Goal: Task Accomplishment & Management: Manage account settings

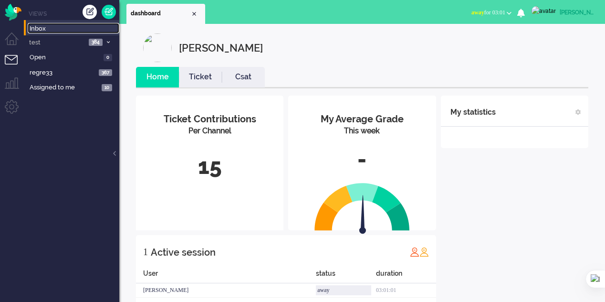
click at [45, 30] on span "Inbox" at bounding box center [75, 28] width 90 height 9
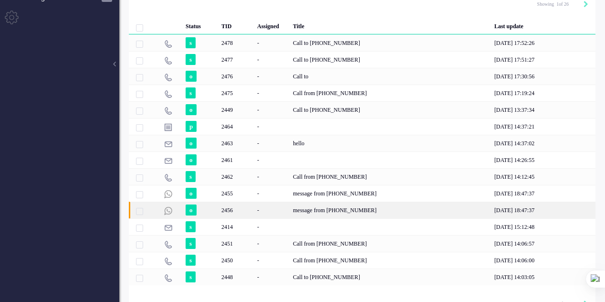
scroll to position [95, 0]
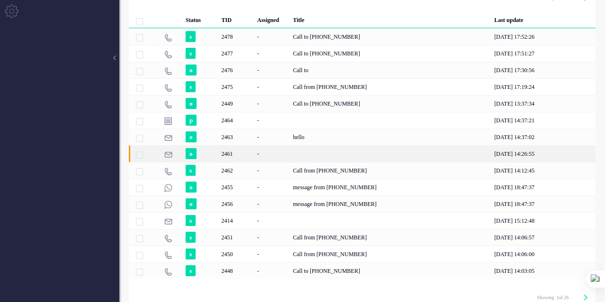
click at [286, 151] on div "-" at bounding box center [272, 153] width 36 height 17
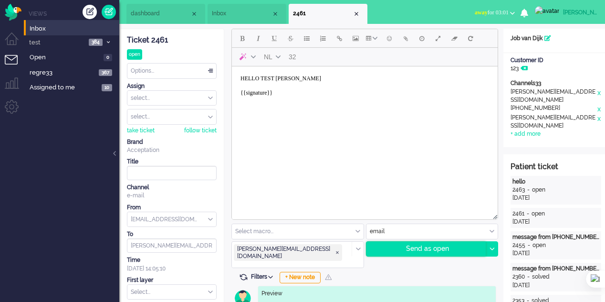
click at [426, 245] on div "Send as open" at bounding box center [427, 248] width 120 height 14
click at [407, 41] on span "Add attachment" at bounding box center [406, 38] width 4 height 8
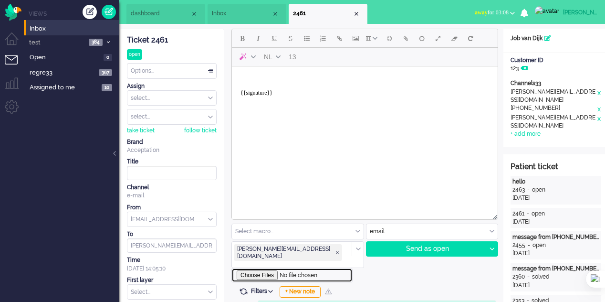
click at [262, 268] on input "file" at bounding box center [291, 275] width 121 height 14
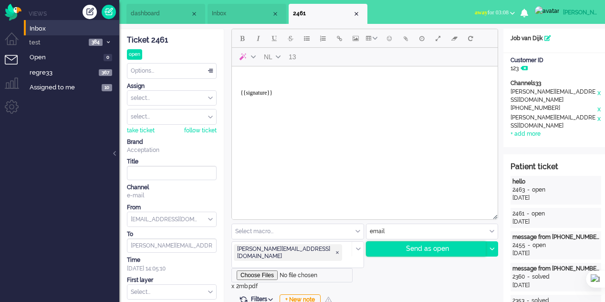
click at [426, 252] on div "Send as open" at bounding box center [427, 248] width 120 height 14
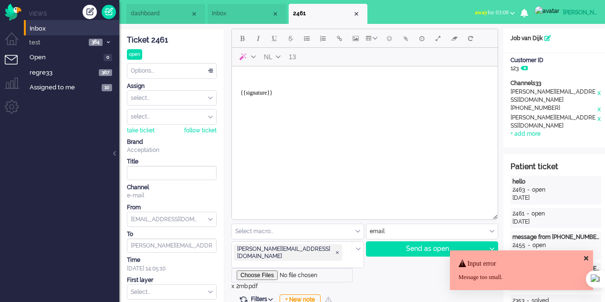
click at [282, 76] on body "{{signature}}" at bounding box center [365, 89] width 258 height 38
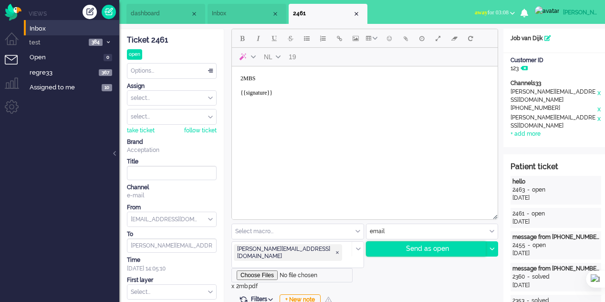
click at [429, 244] on div "Send as open" at bounding box center [427, 248] width 120 height 14
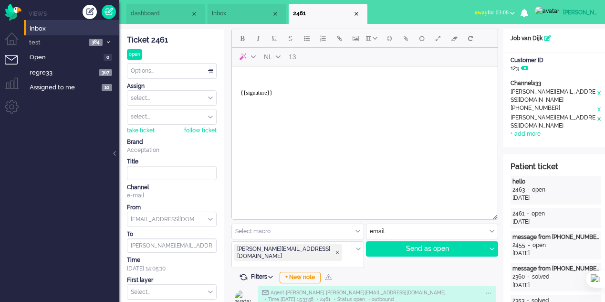
click at [597, 114] on div "x" at bounding box center [599, 122] width 5 height 16
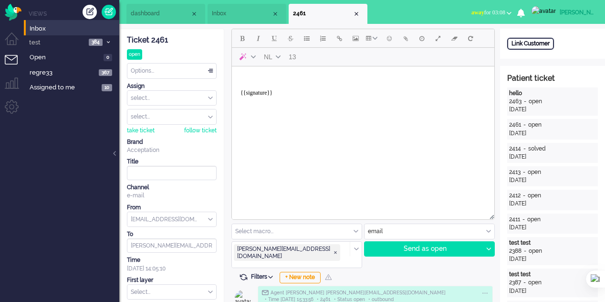
click at [542, 46] on div "Link Customer" at bounding box center [530, 44] width 47 height 12
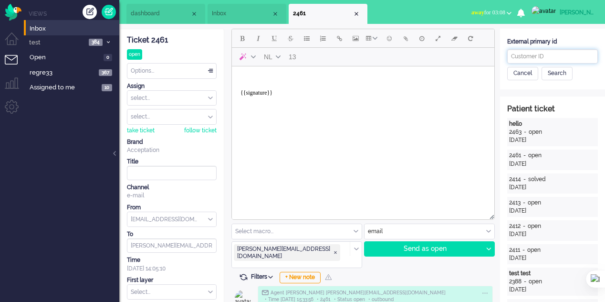
click at [543, 53] on input "text" at bounding box center [552, 56] width 91 height 14
click at [314, 79] on body "{{signature}}" at bounding box center [363, 89] width 255 height 38
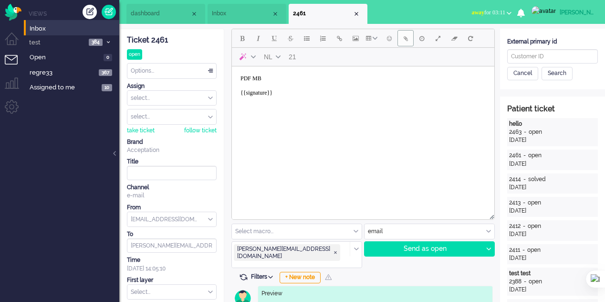
click at [403, 44] on button "Add attachment" at bounding box center [406, 38] width 16 height 16
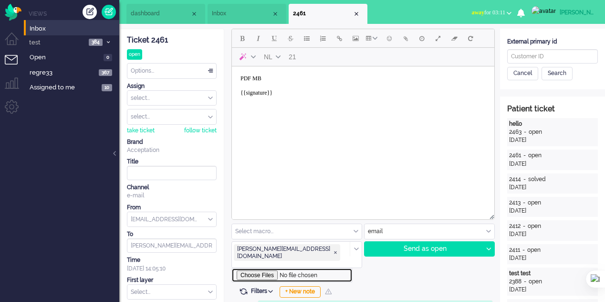
click at [261, 268] on input "file" at bounding box center [291, 275] width 121 height 14
type input "C:\fakepath\20mb.pdf"
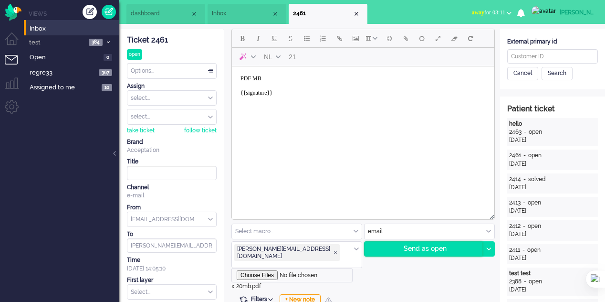
click at [418, 246] on div "Send as open" at bounding box center [424, 248] width 118 height 14
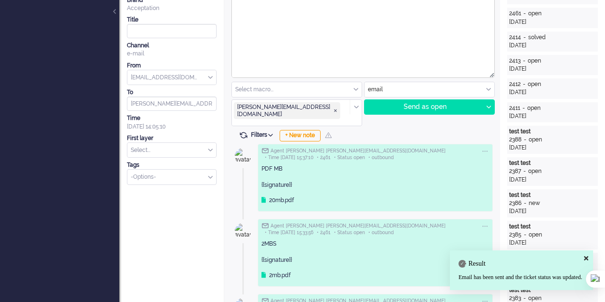
scroll to position [143, 0]
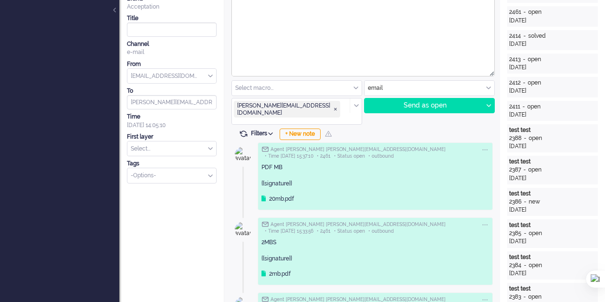
click at [353, 90] on input "text" at bounding box center [297, 88] width 130 height 15
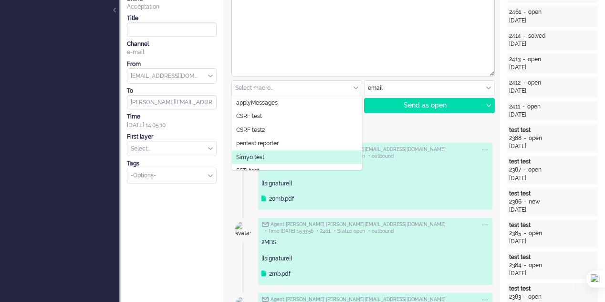
click at [290, 154] on li "Simyo test" at bounding box center [297, 157] width 130 height 14
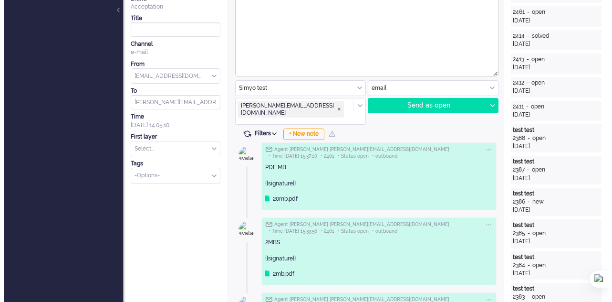
scroll to position [0, 0]
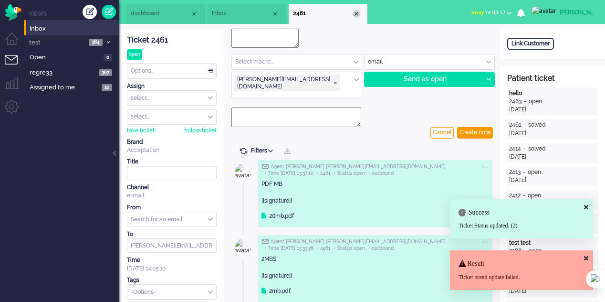
click at [358, 16] on div "Close tab" at bounding box center [357, 14] width 8 height 8
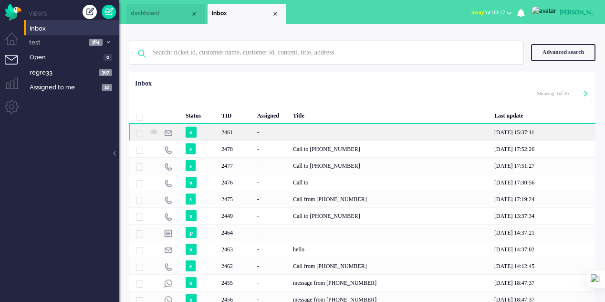
click at [245, 130] on div "2461" at bounding box center [236, 132] width 36 height 17
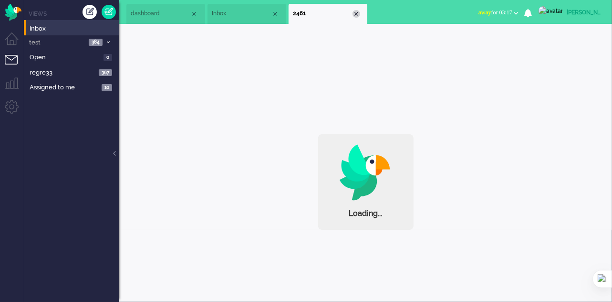
click at [356, 11] on div "Close tab" at bounding box center [357, 14] width 8 height 8
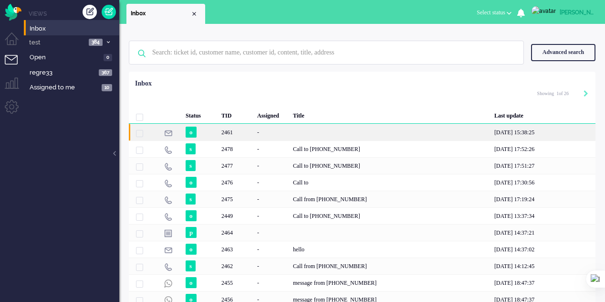
click at [254, 134] on div "-" at bounding box center [272, 132] width 36 height 17
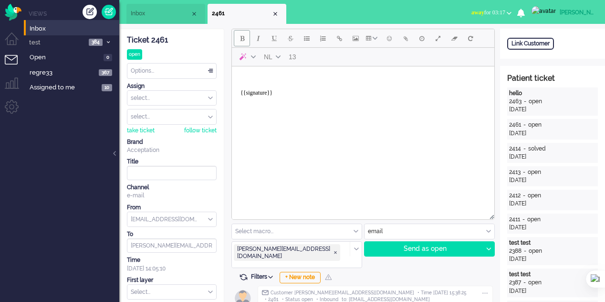
click at [243, 42] on span "Bold" at bounding box center [242, 38] width 4 height 8
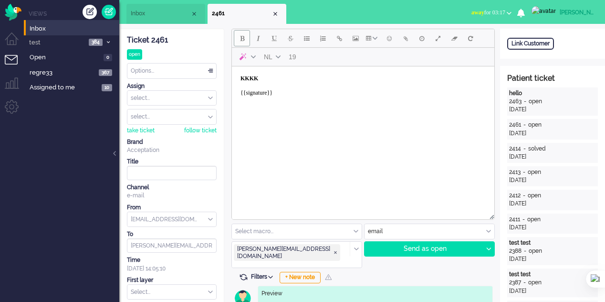
click at [243, 37] on span "Bold" at bounding box center [242, 38] width 4 height 8
click at [251, 41] on button "Italic" at bounding box center [258, 38] width 16 height 16
click at [253, 41] on button "Italic" at bounding box center [258, 38] width 16 height 16
click at [275, 41] on span "Underline" at bounding box center [274, 38] width 5 height 8
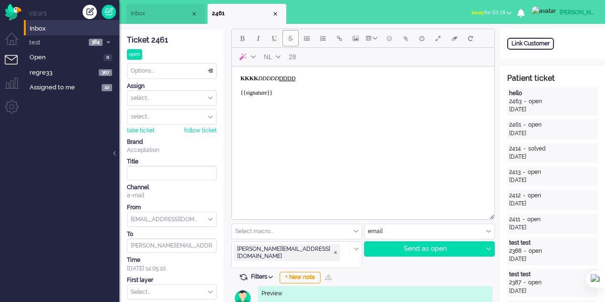
click at [288, 41] on span "Strikethrough" at bounding box center [291, 38] width 6 height 8
click at [307, 42] on span "Bullet list" at bounding box center [307, 38] width 6 height 8
click at [316, 39] on button "Numbered list" at bounding box center [323, 38] width 16 height 16
click at [353, 40] on span "Insert/edit image" at bounding box center [356, 38] width 6 height 8
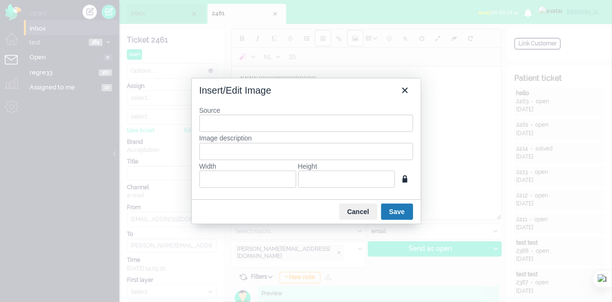
click at [353, 40] on div at bounding box center [306, 151] width 612 height 302
drag, startPoint x: 364, startPoint y: 58, endPoint x: 408, endPoint y: 73, distance: 46.5
click at [369, 58] on div at bounding box center [306, 151] width 612 height 302
drag, startPoint x: 410, startPoint y: 86, endPoint x: 145, endPoint y: 1, distance: 278.9
click at [410, 86] on icon "Close" at bounding box center [404, 89] width 11 height 11
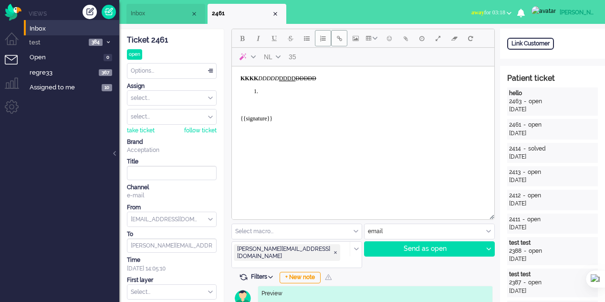
click at [340, 43] on button "Insert/edit link" at bounding box center [339, 38] width 16 height 16
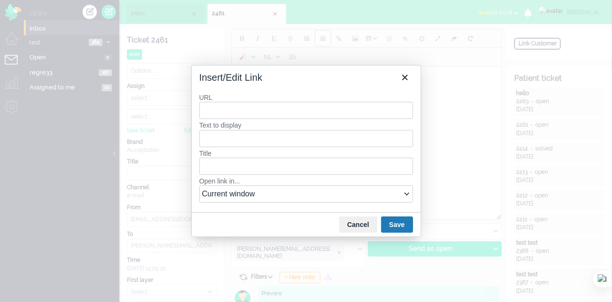
type input "E"
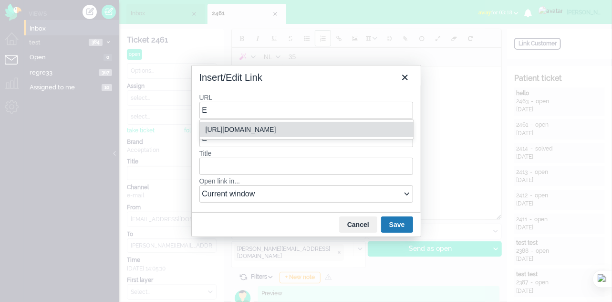
click at [312, 132] on div "https://elainedesigns.es/" at bounding box center [308, 129] width 204 height 11
type input "https://elainedesigns.es/"
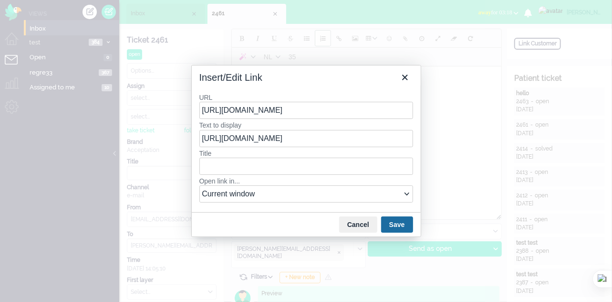
click at [400, 225] on button "Save" at bounding box center [397, 224] width 32 height 16
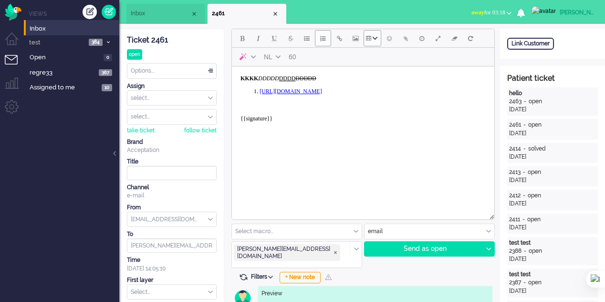
click at [373, 42] on button "Table" at bounding box center [373, 38] width 18 height 16
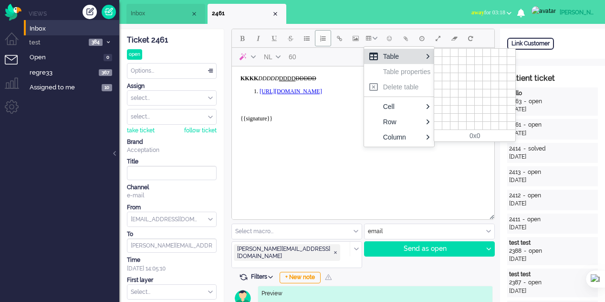
click at [371, 53] on icon at bounding box center [373, 56] width 9 height 8
click at [438, 54] on div at bounding box center [438, 53] width 8 height 8
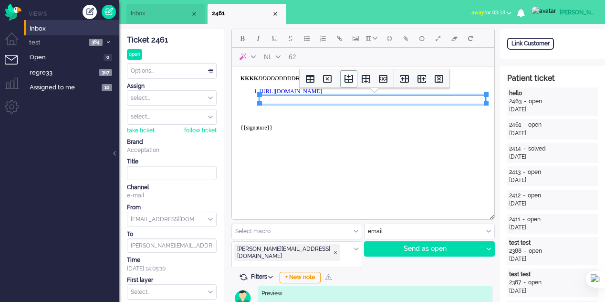
click at [350, 81] on icon "Insert row before" at bounding box center [348, 78] width 11 height 11
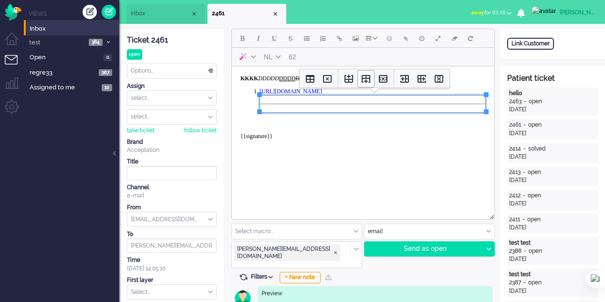
click at [364, 81] on icon "Insert row after" at bounding box center [366, 79] width 9 height 8
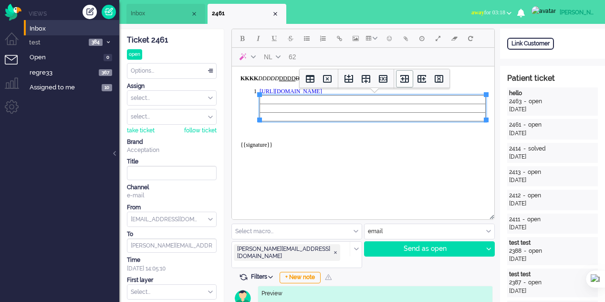
click at [400, 79] on icon "Insert column before" at bounding box center [404, 79] width 9 height 8
click at [421, 82] on icon "Insert column after" at bounding box center [421, 78] width 11 height 11
click at [435, 81] on icon "Delete column" at bounding box center [439, 79] width 9 height 8
click at [325, 82] on icon "Delete table" at bounding box center [327, 79] width 9 height 8
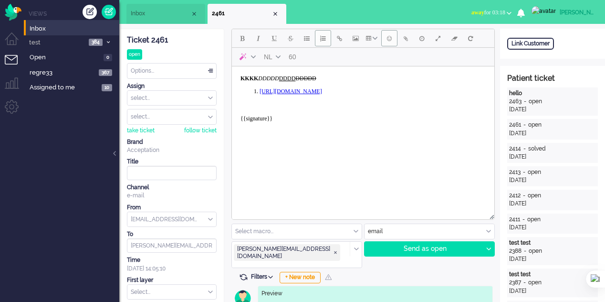
click at [388, 41] on span "Emoticons" at bounding box center [389, 38] width 5 height 8
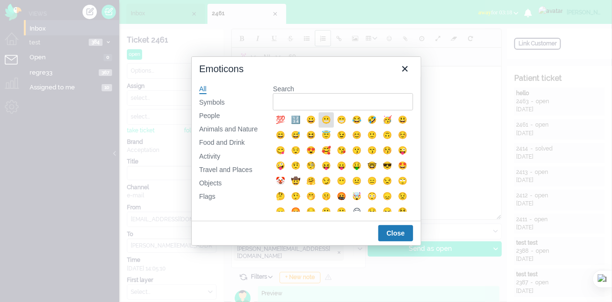
drag, startPoint x: 325, startPoint y: 125, endPoint x: 96, endPoint y: 60, distance: 237.2
click at [325, 125] on div "😬" at bounding box center [326, 119] width 11 height 11
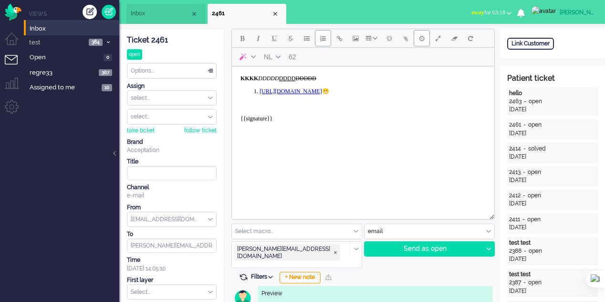
click at [419, 43] on button "Delay message" at bounding box center [422, 38] width 16 height 16
type input "2025-08-19 15:43"
type input "15"
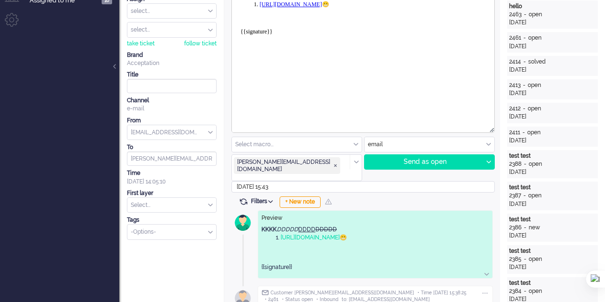
scroll to position [95, 0]
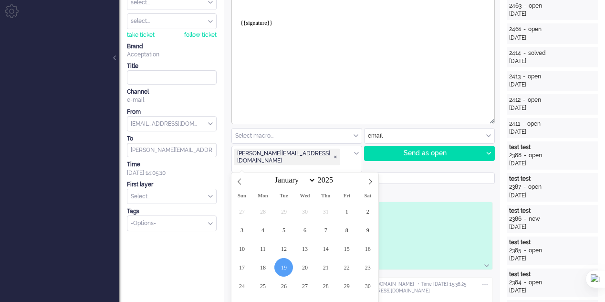
click at [274, 172] on input "2025-08-19 15:43" at bounding box center [362, 177] width 263 height 11
click at [286, 263] on span "19" at bounding box center [283, 267] width 19 height 19
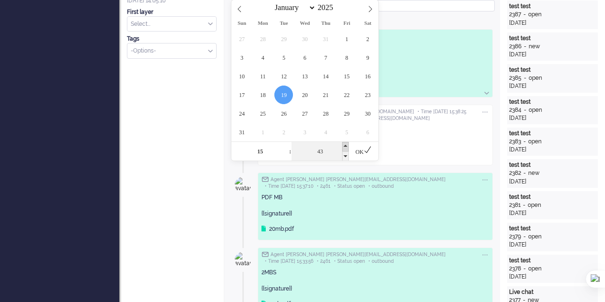
click at [345, 145] on span at bounding box center [345, 147] width 7 height 10
type input "48"
type input "2025-08-19 15:48"
click at [360, 151] on div "OK" at bounding box center [364, 150] width 30 height 19
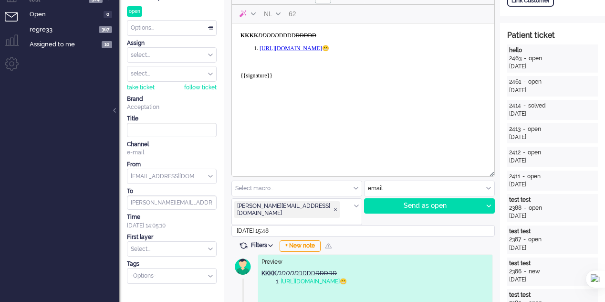
scroll to position [29, 0]
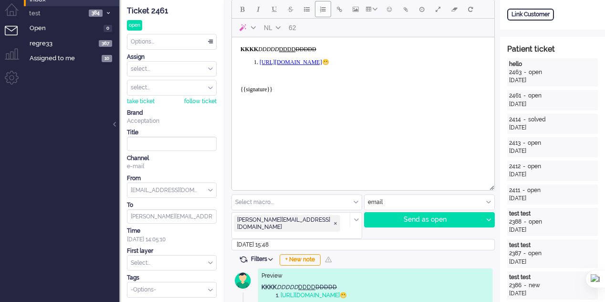
click at [367, 63] on li "﻿ https://elainedesigns.es/ 😬" at bounding box center [373, 62] width 226 height 7
click at [292, 77] on body "KKKK DDDDD DDDD DDDDD ﻿ https://elainedesigns.es/ 😬 {{signature}}" at bounding box center [363, 73] width 255 height 64
click at [432, 214] on div "Send as open" at bounding box center [424, 219] width 118 height 14
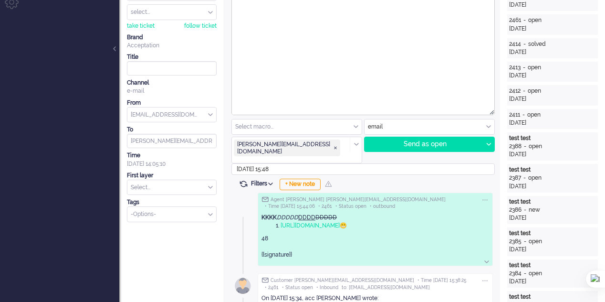
scroll to position [0, 0]
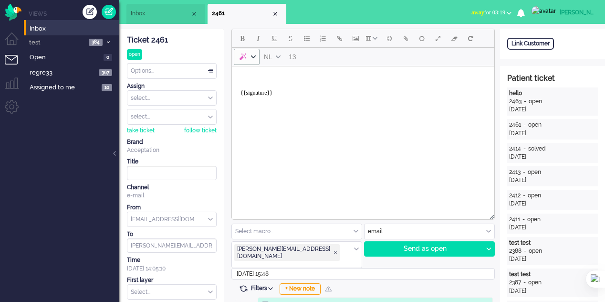
click at [245, 58] on div "AI" at bounding box center [243, 57] width 10 height 10
click at [271, 58] on span "NL" at bounding box center [268, 57] width 9 height 8
click at [244, 57] on div "AI" at bounding box center [243, 57] width 10 height 10
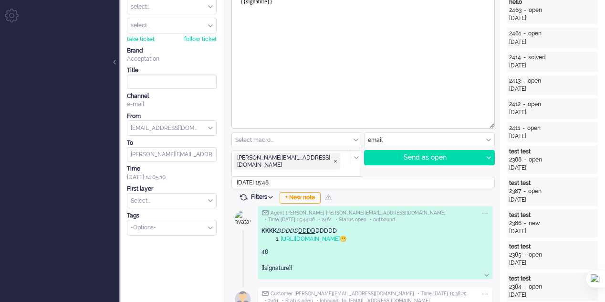
scroll to position [95, 0]
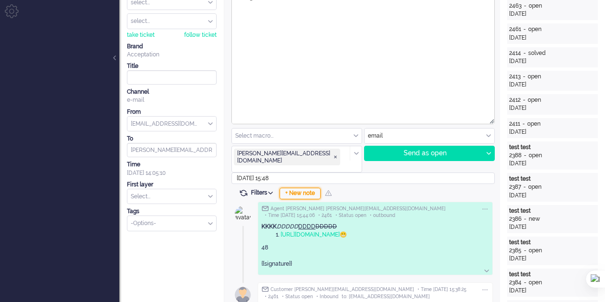
click at [299, 188] on div "+ New note" at bounding box center [300, 193] width 41 height 11
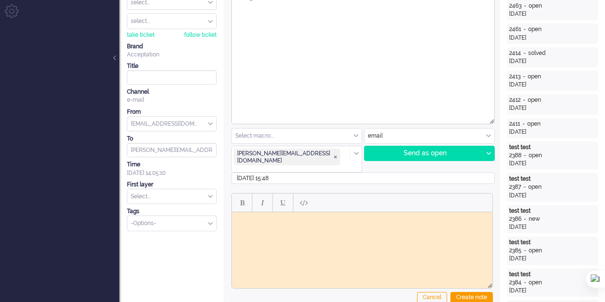
scroll to position [0, 0]
click at [237, 194] on button "Bold" at bounding box center [242, 202] width 16 height 16
click at [265, 194] on button "Italic" at bounding box center [262, 202] width 16 height 16
click at [243, 199] on span "Bold" at bounding box center [242, 203] width 4 height 8
click at [269, 194] on button "Italic" at bounding box center [262, 202] width 16 height 16
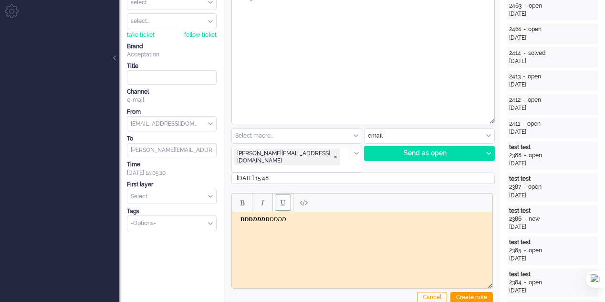
click at [279, 194] on button "Underline" at bounding box center [283, 202] width 16 height 16
drag, startPoint x: 302, startPoint y: 223, endPoint x: 236, endPoint y: 215, distance: 66.8
copy body "DDD ﻿DDDD DDDD"
click at [241, 196] on button "Bold" at bounding box center [242, 202] width 16 height 16
click at [306, 199] on span "Paste plain text" at bounding box center [304, 203] width 8 height 8
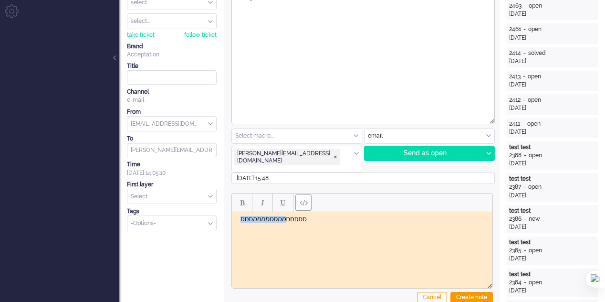
click at [319, 216] on body "DDD DDDD DDDD DDDDD" at bounding box center [362, 219] width 253 height 7
click at [472, 292] on div "Create note" at bounding box center [472, 297] width 42 height 11
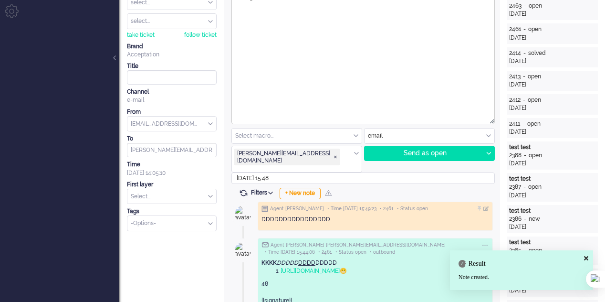
click at [265, 205] on img at bounding box center [265, 208] width 7 height 7
click at [269, 189] on span "Filters" at bounding box center [263, 192] width 25 height 7
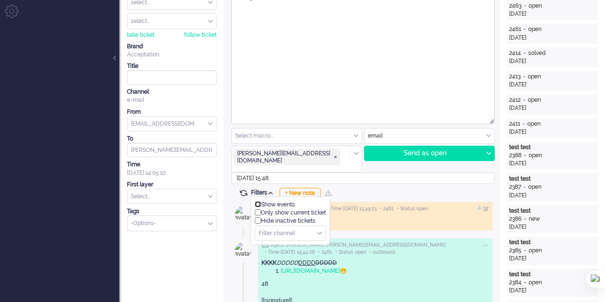
click at [258, 201] on input "checkbox" at bounding box center [258, 204] width 6 height 6
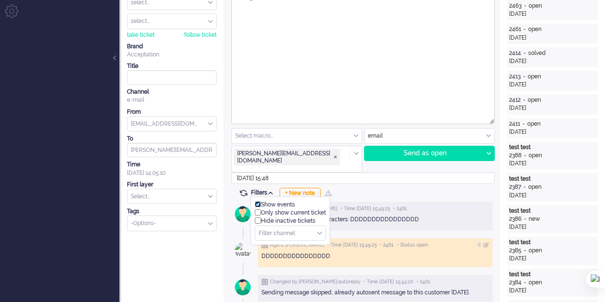
click at [258, 201] on input "checkbox" at bounding box center [258, 204] width 6 height 6
checkbox input "false"
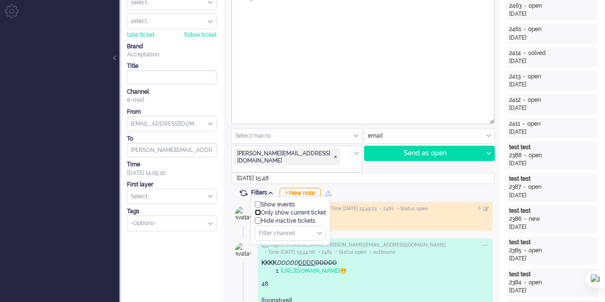
click at [258, 209] on input "checkbox" at bounding box center [258, 212] width 6 height 6
checkbox input "true"
click at [256, 217] on input "checkbox" at bounding box center [258, 220] width 6 height 6
checkbox input "true"
click at [257, 209] on input "checkbox" at bounding box center [258, 212] width 6 height 6
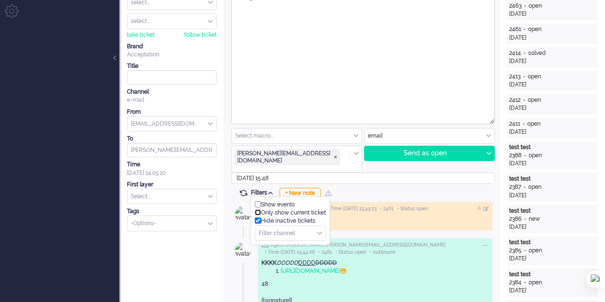
checkbox input "false"
click at [258, 217] on input "checkbox" at bounding box center [258, 220] width 6 height 6
checkbox input "false"
click at [324, 226] on input "text" at bounding box center [290, 233] width 70 height 15
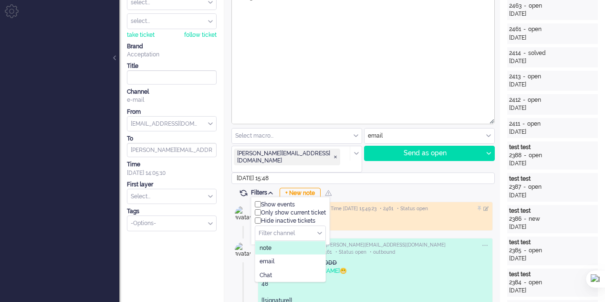
click at [297, 241] on li "note" at bounding box center [290, 248] width 70 height 14
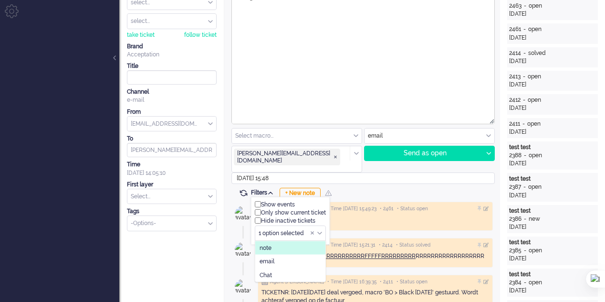
drag, startPoint x: 313, startPoint y: 233, endPoint x: 307, endPoint y: 244, distance: 12.4
click at [313, 241] on li "note" at bounding box center [290, 248] width 70 height 14
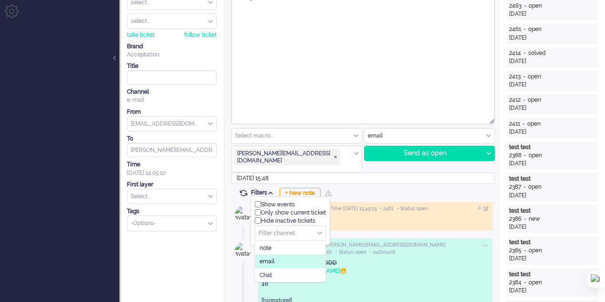
click at [305, 254] on li "email" at bounding box center [290, 261] width 70 height 14
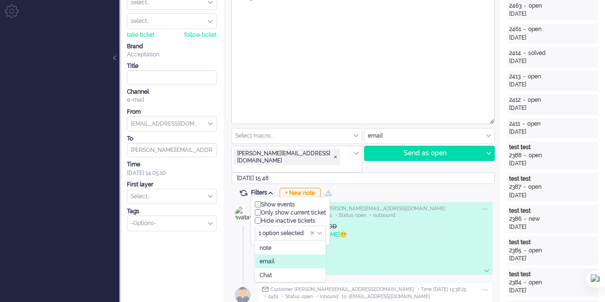
click at [305, 254] on li "email" at bounding box center [290, 261] width 70 height 14
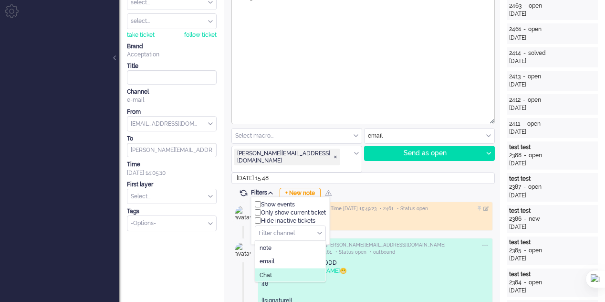
click at [305, 268] on li "Chat" at bounding box center [290, 275] width 70 height 14
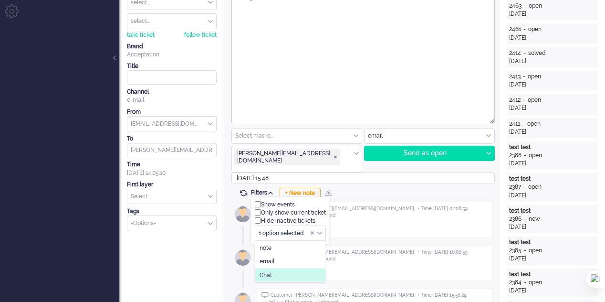
click at [295, 268] on li "Chat" at bounding box center [290, 275] width 70 height 14
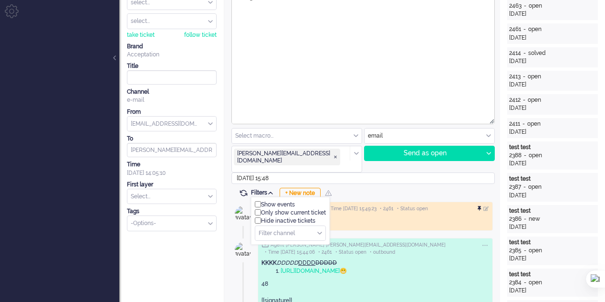
click at [480, 206] on div at bounding box center [481, 209] width 6 height 6
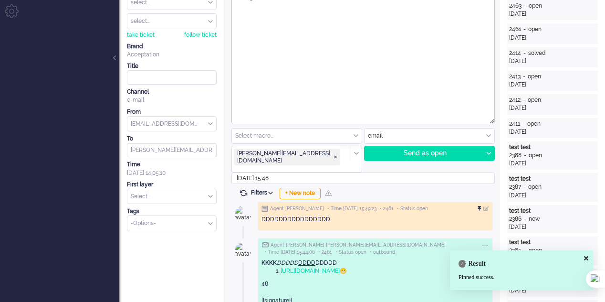
click at [478, 206] on div at bounding box center [481, 209] width 6 height 6
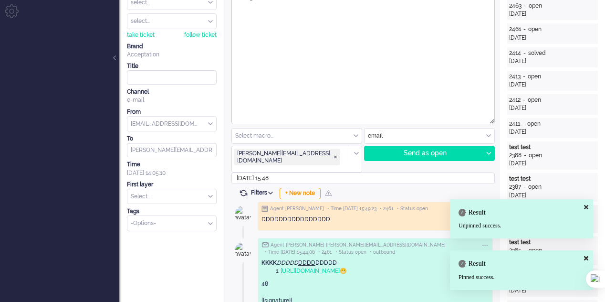
click at [486, 206] on div at bounding box center [486, 209] width 6 height 6
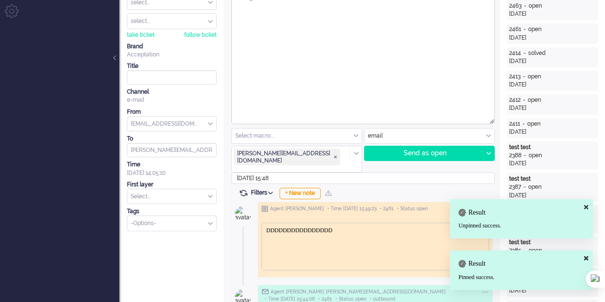
click at [353, 229] on body "DDDDDDDDDDDDDDDD" at bounding box center [375, 230] width 219 height 7
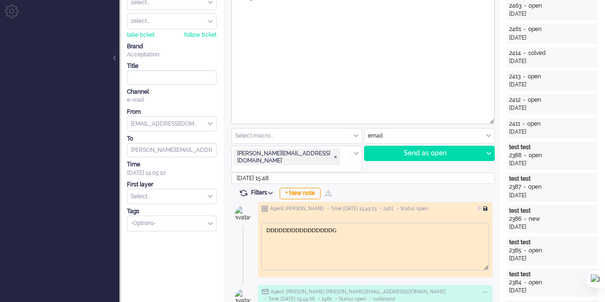
click at [486, 206] on div at bounding box center [486, 209] width 6 height 6
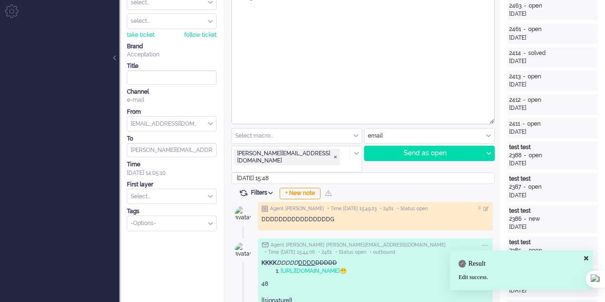
click at [414, 189] on div "Filters Show events Only show current ticket Hide inactive tickets Filter chann…" at bounding box center [362, 194] width 262 height 10
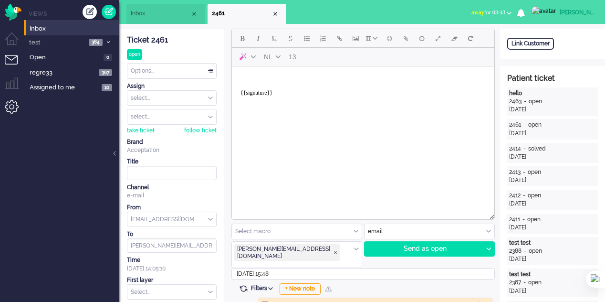
click at [13, 108] on li "Admin menu" at bounding box center [15, 110] width 21 height 21
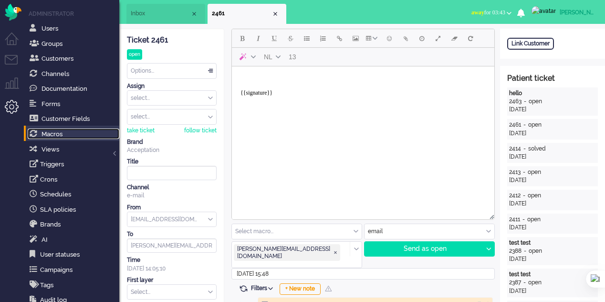
click at [64, 137] on link "Macros" at bounding box center [74, 133] width 92 height 10
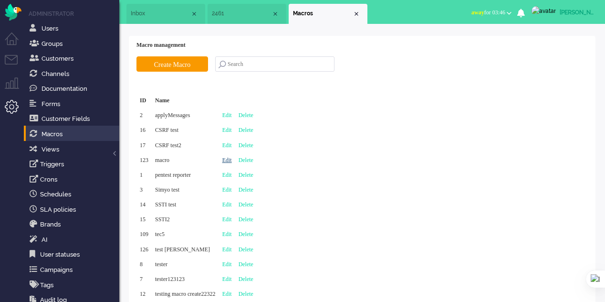
click at [232, 160] on link "Edit" at bounding box center [227, 160] width 10 height 7
type input "macro"
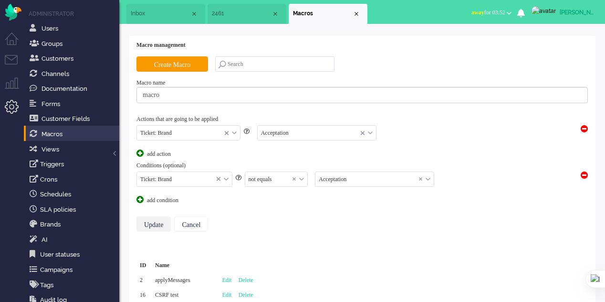
click at [149, 222] on input "Update" at bounding box center [153, 223] width 34 height 15
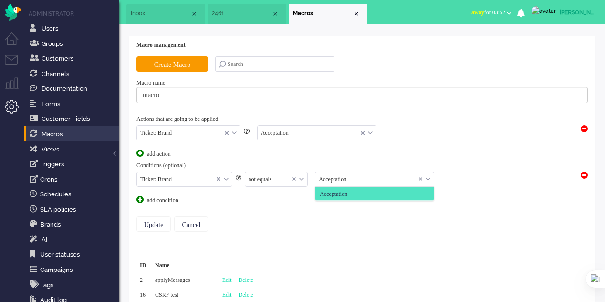
click at [364, 177] on input "text" at bounding box center [374, 179] width 118 height 15
click at [222, 176] on span at bounding box center [220, 179] width 7 height 7
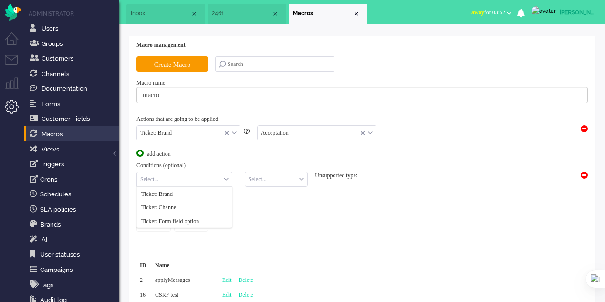
click at [223, 177] on input "text" at bounding box center [184, 179] width 95 height 15
click at [200, 206] on li "Ticket: Channel" at bounding box center [184, 207] width 95 height 14
click at [275, 180] on input "text" at bounding box center [276, 179] width 63 height 15
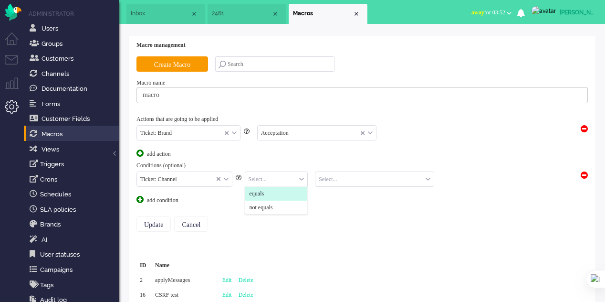
click at [271, 190] on li "equals" at bounding box center [276, 194] width 63 height 14
click at [337, 183] on input "text" at bounding box center [374, 179] width 118 height 15
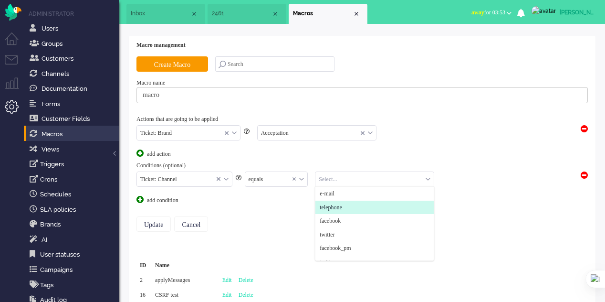
click at [341, 200] on li "telephone" at bounding box center [374, 207] width 118 height 14
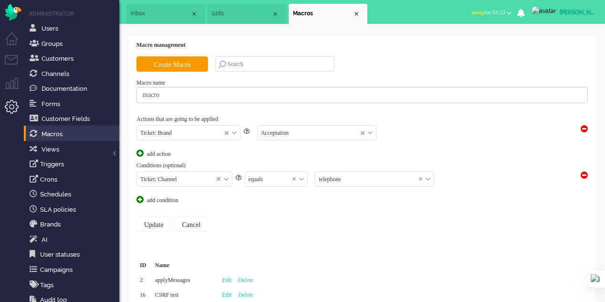
scroll to position [14, 0]
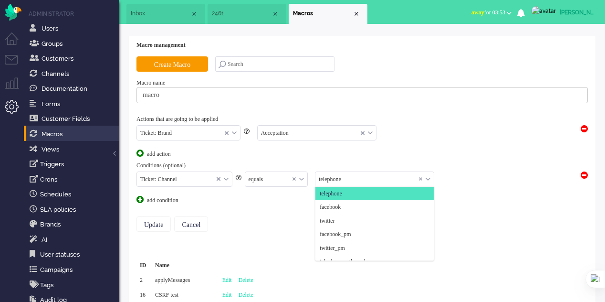
click at [340, 172] on input "text" at bounding box center [374, 179] width 118 height 15
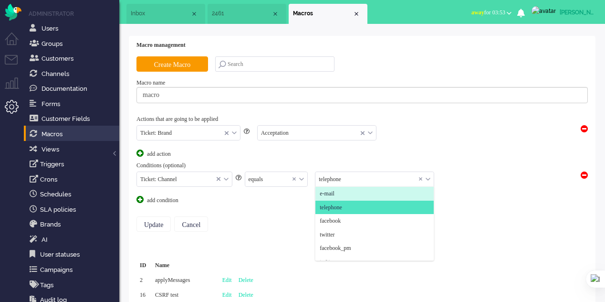
click at [342, 190] on li "e-mail" at bounding box center [374, 194] width 118 height 14
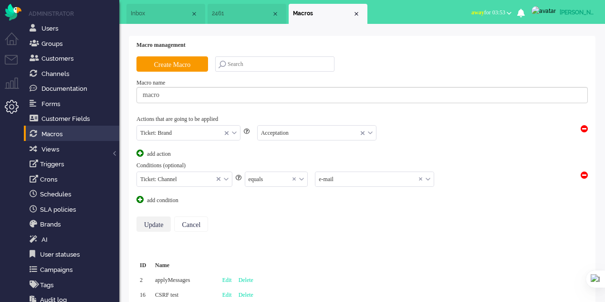
click at [151, 223] on input "Update" at bounding box center [153, 223] width 34 height 15
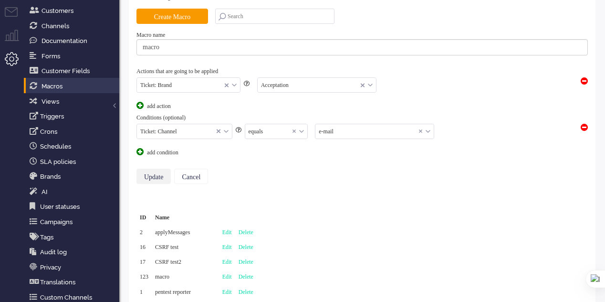
click at [149, 172] on input "Update" at bounding box center [153, 175] width 34 height 15
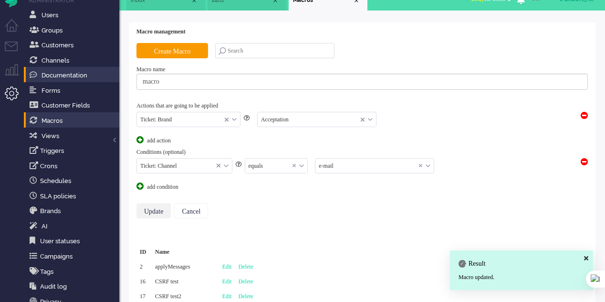
scroll to position [0, 0]
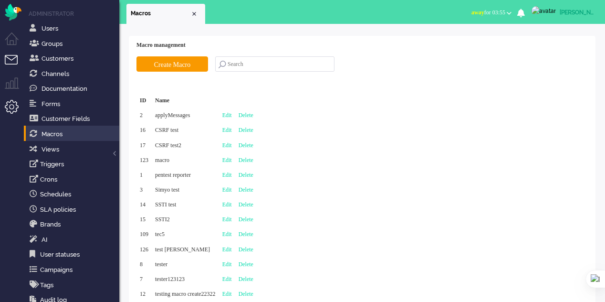
click at [10, 60] on li "Tickets menu" at bounding box center [15, 65] width 21 height 21
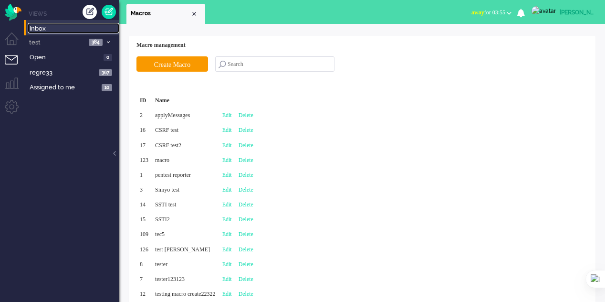
click at [40, 31] on span "Inbox" at bounding box center [75, 28] width 90 height 9
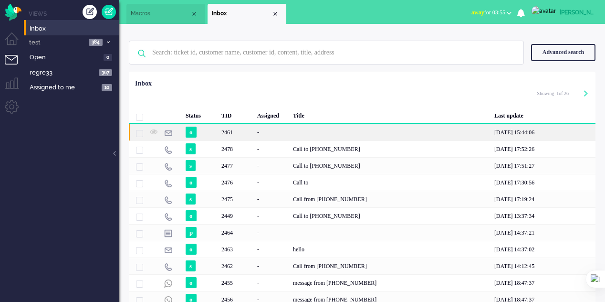
click at [283, 130] on div "-" at bounding box center [272, 132] width 36 height 17
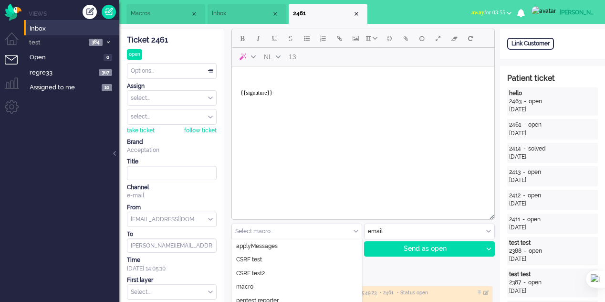
click at [356, 228] on div "Select macro..." at bounding box center [297, 231] width 130 height 15
click at [138, 17] on span "Macros" at bounding box center [161, 14] width 60 height 8
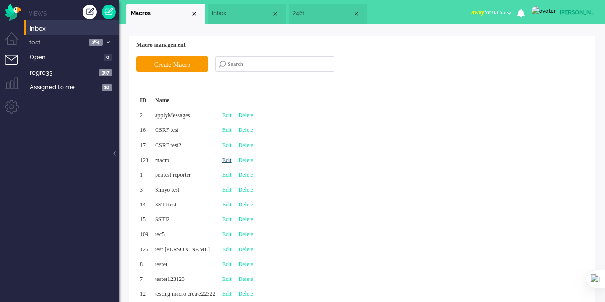
click at [232, 157] on link "Edit" at bounding box center [227, 160] width 10 height 7
type input "macro"
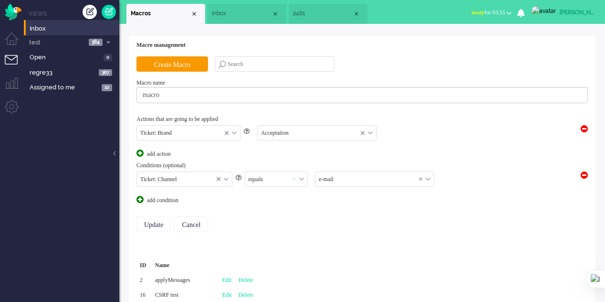
click at [299, 177] on span at bounding box center [296, 179] width 7 height 7
click at [300, 177] on div "Select..." at bounding box center [276, 179] width 63 height 15
drag, startPoint x: 279, startPoint y: 202, endPoint x: 229, endPoint y: 213, distance: 50.9
click at [273, 203] on span "not equals" at bounding box center [261, 207] width 23 height 8
click at [150, 223] on input "Update" at bounding box center [153, 223] width 34 height 15
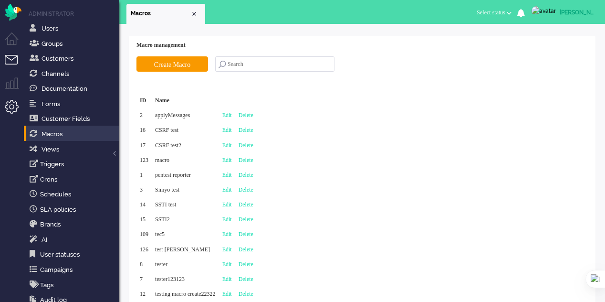
click at [16, 63] on li "Tickets menu" at bounding box center [15, 65] width 21 height 21
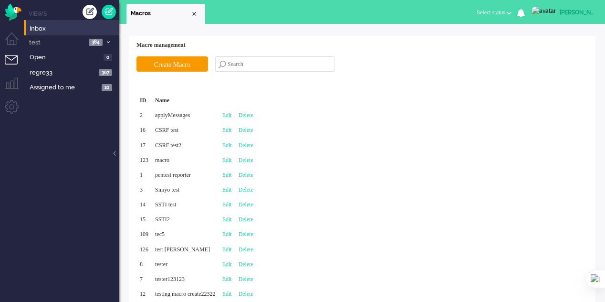
click at [52, 33] on li "Inbox" at bounding box center [71, 27] width 95 height 15
click at [37, 30] on span "Inbox" at bounding box center [75, 28] width 90 height 9
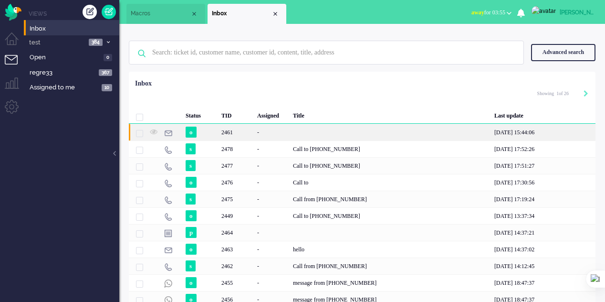
click at [237, 134] on div "2461" at bounding box center [236, 132] width 36 height 17
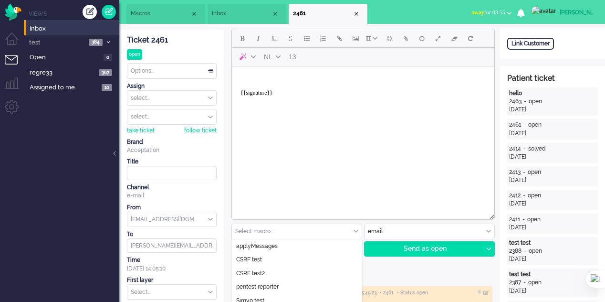
click at [357, 231] on div "Select macro..." at bounding box center [297, 231] width 130 height 15
click at [230, 12] on span "Inbox" at bounding box center [242, 14] width 60 height 8
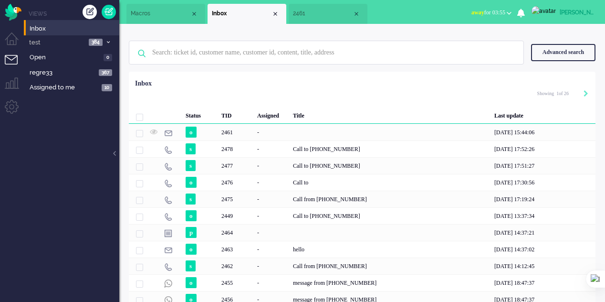
click at [154, 18] on li "Macros" at bounding box center [165, 14] width 79 height 20
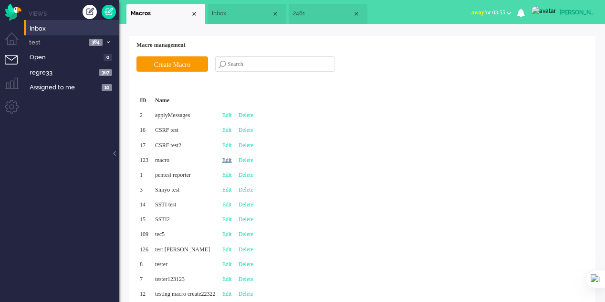
click at [232, 157] on link "Edit" at bounding box center [227, 160] width 10 height 7
type input "macro"
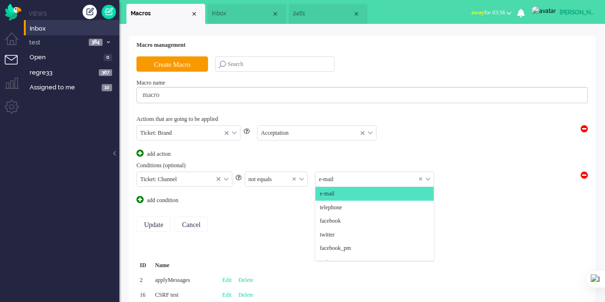
click at [345, 177] on input "text" at bounding box center [374, 179] width 118 height 15
click at [339, 202] on li "telephone" at bounding box center [374, 207] width 118 height 14
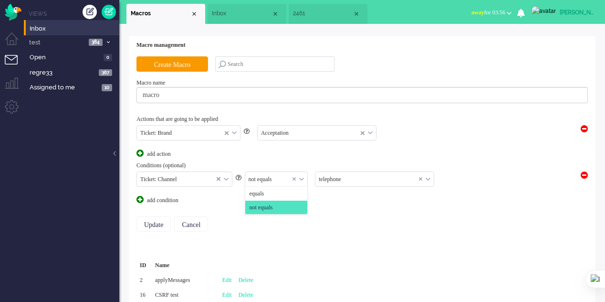
click at [304, 179] on div "not equals" at bounding box center [276, 179] width 63 height 15
click at [272, 192] on li "equals" at bounding box center [276, 194] width 63 height 14
click at [157, 223] on input "Update" at bounding box center [153, 223] width 34 height 15
click at [153, 224] on input "Update" at bounding box center [153, 223] width 34 height 15
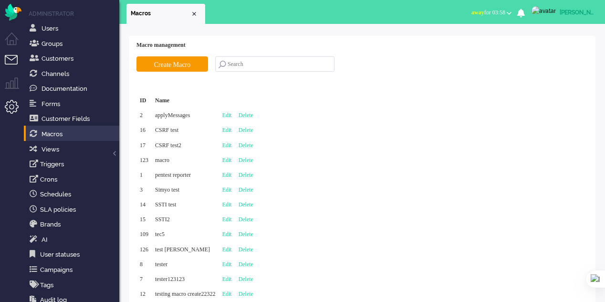
click at [12, 60] on li "Tickets menu" at bounding box center [15, 65] width 21 height 21
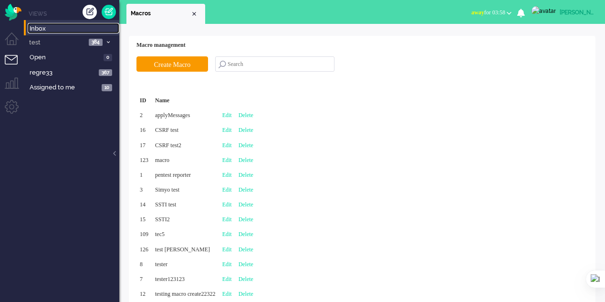
click at [39, 32] on span "Inbox" at bounding box center [75, 28] width 90 height 9
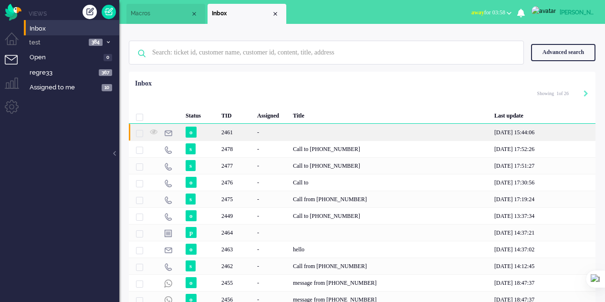
click at [236, 137] on div "2461" at bounding box center [236, 132] width 36 height 17
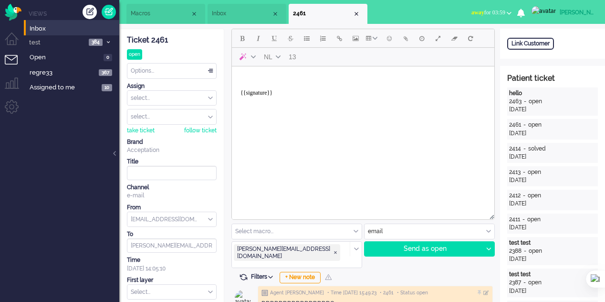
click at [227, 11] on span "Inbox" at bounding box center [242, 14] width 60 height 8
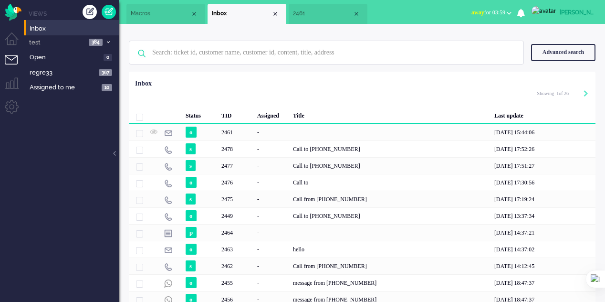
click at [154, 17] on span "Macros" at bounding box center [161, 14] width 60 height 8
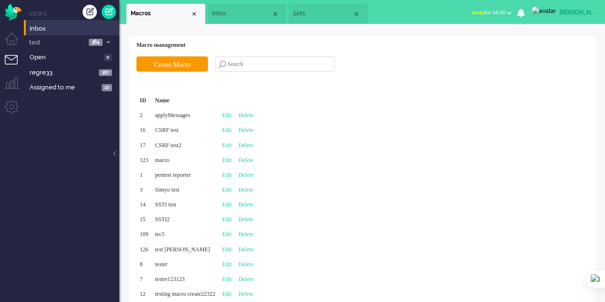
click at [12, 57] on li "Tickets menu" at bounding box center [15, 65] width 21 height 21
click at [65, 30] on span "Inbox" at bounding box center [75, 28] width 90 height 9
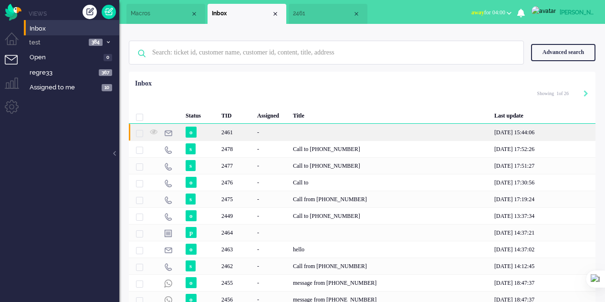
click at [241, 136] on div "2461" at bounding box center [236, 132] width 36 height 17
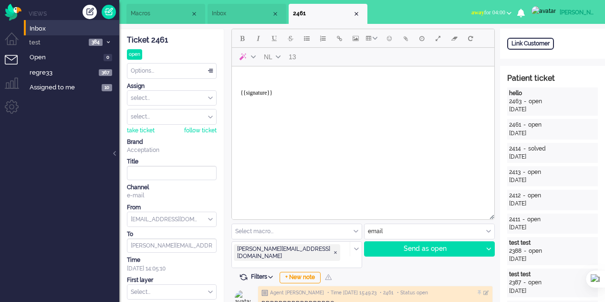
click at [361, 13] on li "2461" at bounding box center [328, 14] width 79 height 20
click at [357, 11] on div "Close tab" at bounding box center [357, 14] width 8 height 8
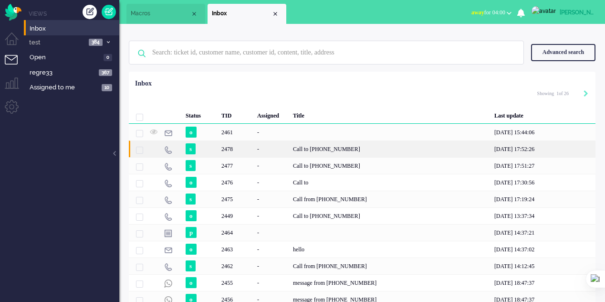
click at [310, 146] on div "Call to [PHONE_NUMBER]" at bounding box center [390, 148] width 201 height 17
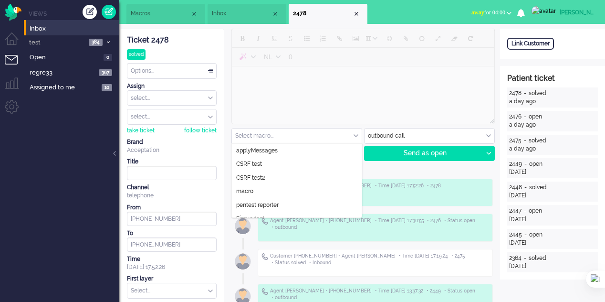
click at [358, 133] on div "Select macro..." at bounding box center [297, 135] width 130 height 15
click at [150, 15] on span "Macros" at bounding box center [161, 14] width 60 height 8
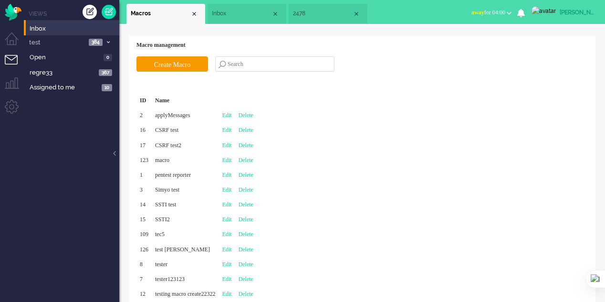
click at [235, 156] on div "Edit" at bounding box center [227, 160] width 16 height 15
type input "macro"
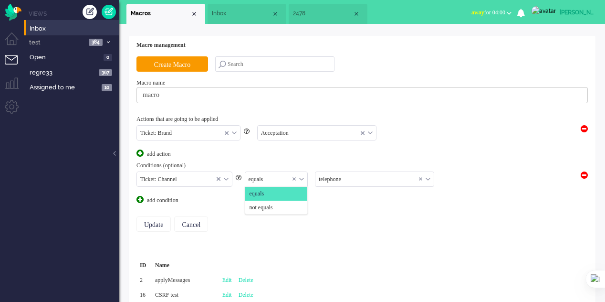
click at [303, 175] on div "equals" at bounding box center [276, 179] width 63 height 15
click at [273, 203] on span "not equals" at bounding box center [261, 207] width 23 height 8
click at [160, 220] on input "Update" at bounding box center [153, 223] width 34 height 15
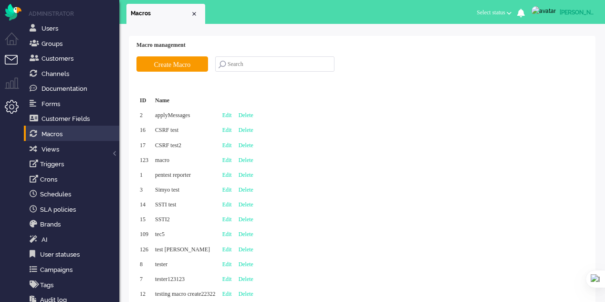
click at [8, 59] on li "Tickets menu" at bounding box center [15, 65] width 21 height 21
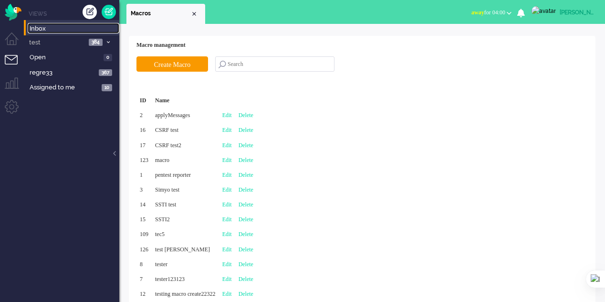
click at [69, 27] on span "Inbox" at bounding box center [75, 28] width 90 height 9
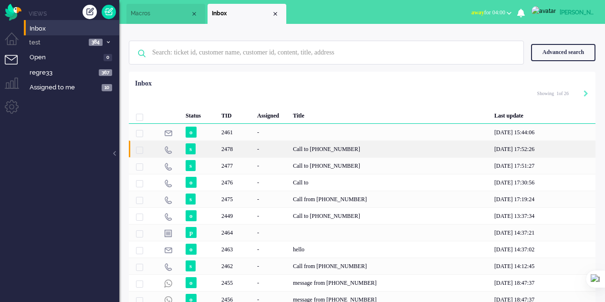
click at [267, 151] on div "-" at bounding box center [272, 148] width 36 height 17
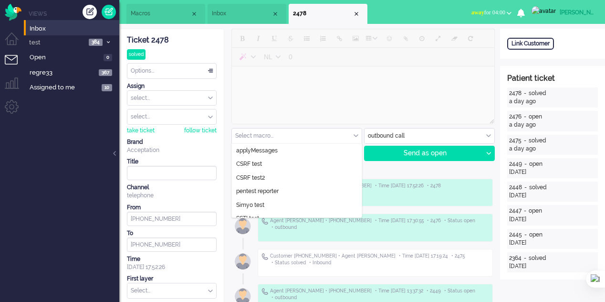
click at [342, 136] on input "text" at bounding box center [297, 135] width 130 height 15
click at [153, 18] on li "Macros" at bounding box center [165, 14] width 79 height 20
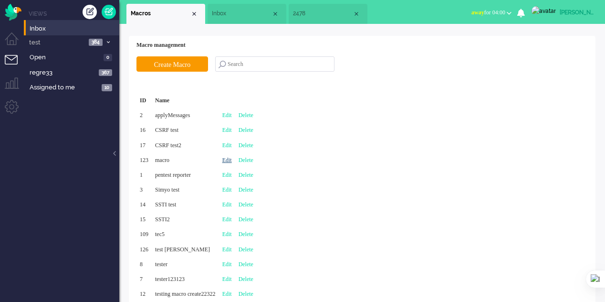
click at [232, 158] on link "Edit" at bounding box center [227, 160] width 10 height 7
type input "macro"
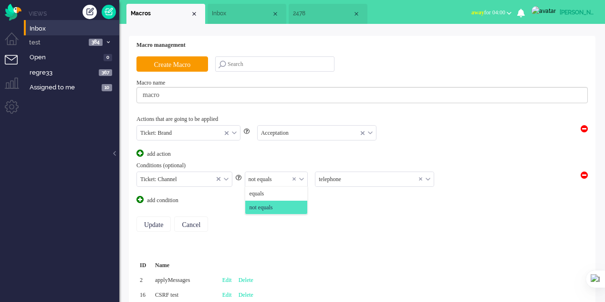
click at [302, 176] on div "not equals" at bounding box center [276, 179] width 63 height 15
click at [295, 188] on li "equals" at bounding box center [276, 194] width 63 height 14
click at [346, 179] on input "text" at bounding box center [374, 179] width 118 height 15
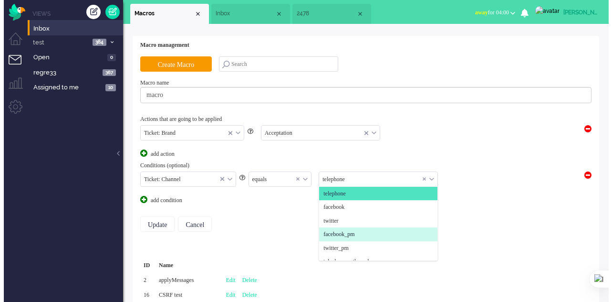
scroll to position [62, 0]
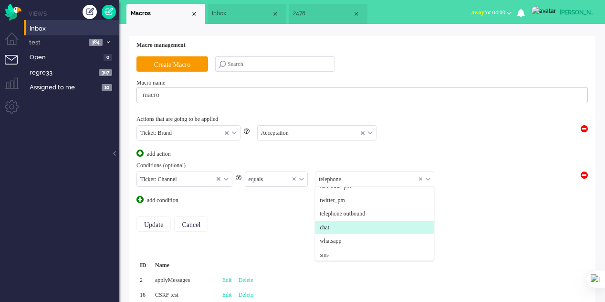
click at [353, 230] on li "chat" at bounding box center [374, 227] width 118 height 14
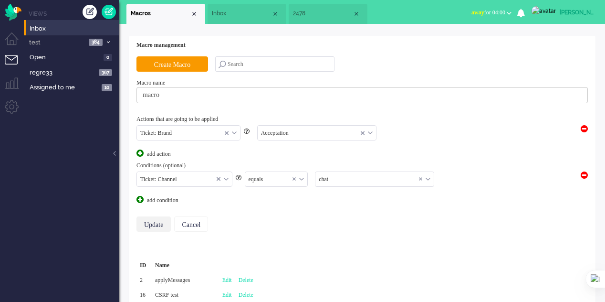
click at [157, 223] on input "Update" at bounding box center [153, 223] width 34 height 15
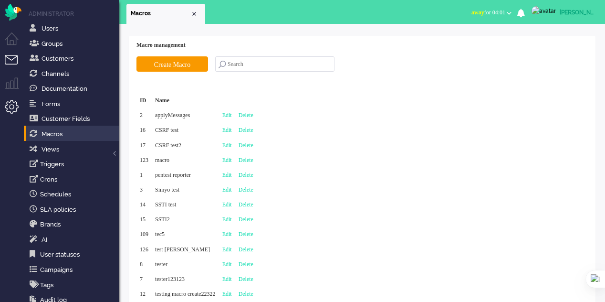
click at [12, 59] on li "Tickets menu" at bounding box center [15, 65] width 21 height 21
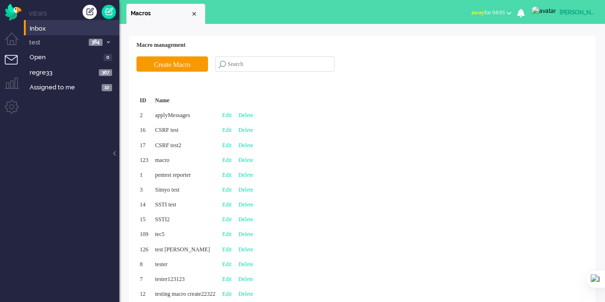
click at [53, 32] on li "Inbox" at bounding box center [71, 27] width 95 height 15
click at [59, 26] on span "Inbox" at bounding box center [75, 28] width 90 height 9
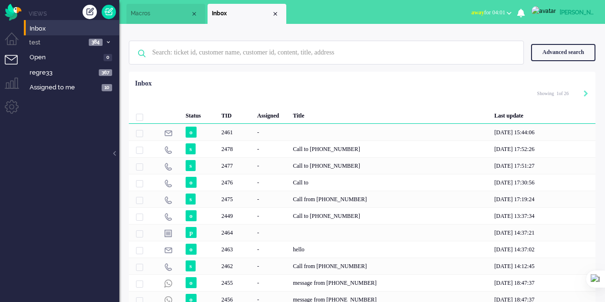
click at [584, 94] on icon "Next" at bounding box center [586, 93] width 5 height 7
type input "2"
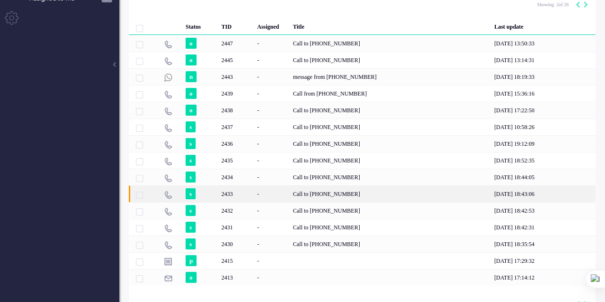
scroll to position [48, 0]
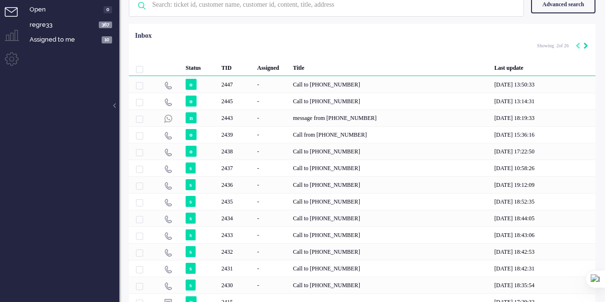
click at [586, 48] on icon "Next" at bounding box center [586, 45] width 5 height 7
type input "3"
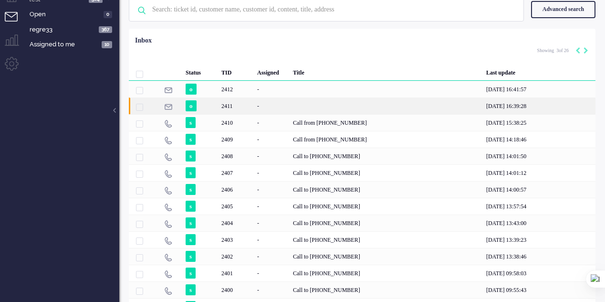
scroll to position [0, 0]
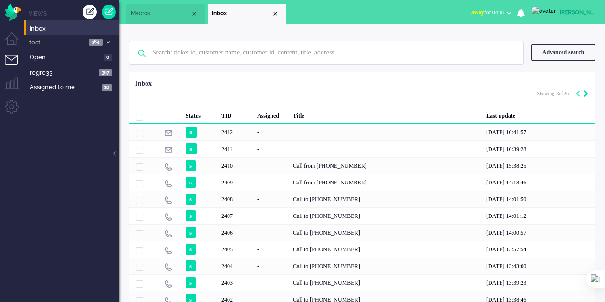
click at [584, 93] on icon "Next" at bounding box center [586, 93] width 5 height 7
type input "4"
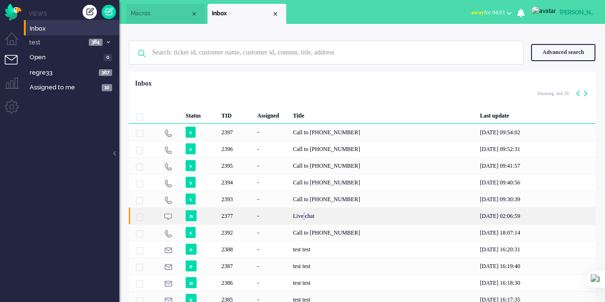
click at [305, 215] on div "Live chat" at bounding box center [383, 215] width 187 height 17
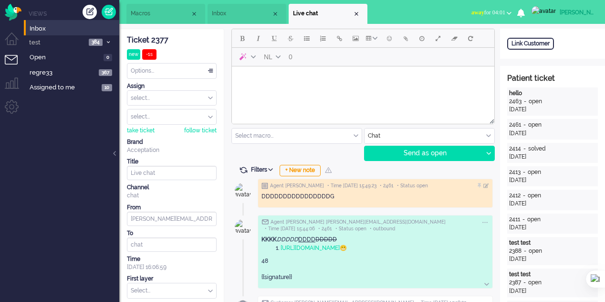
click at [354, 132] on input "text" at bounding box center [297, 135] width 130 height 15
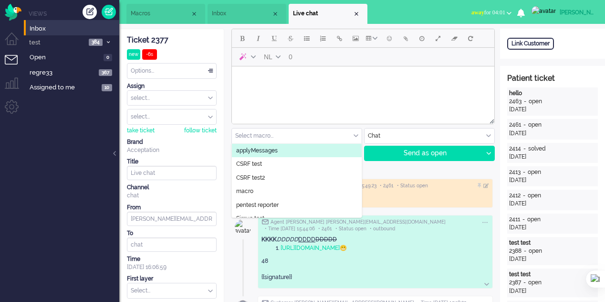
click at [136, 17] on span "Macros" at bounding box center [161, 14] width 60 height 8
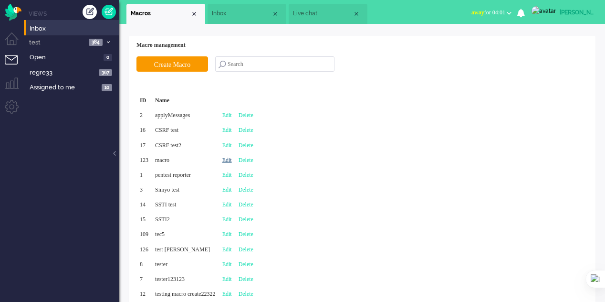
click at [232, 158] on link "Edit" at bounding box center [227, 160] width 10 height 7
type input "macro"
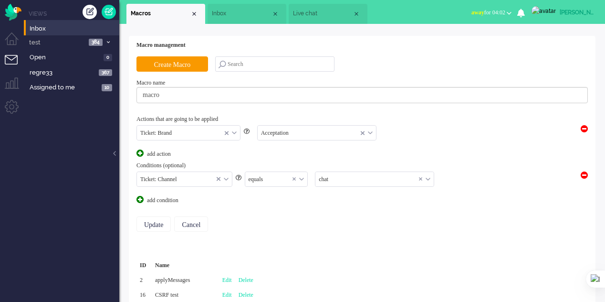
click at [301, 176] on div "equals" at bounding box center [276, 179] width 63 height 15
click at [280, 205] on equals "not equals" at bounding box center [276, 207] width 63 height 14
click at [165, 221] on input "Update" at bounding box center [153, 223] width 34 height 15
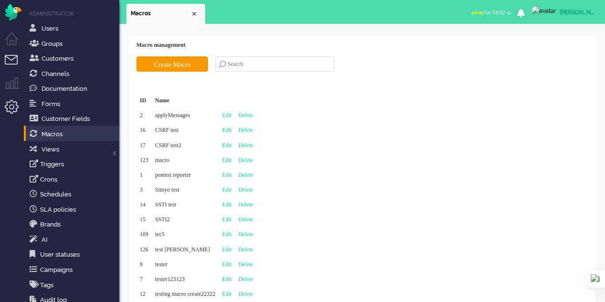
click at [12, 62] on li "Tickets menu" at bounding box center [15, 65] width 21 height 21
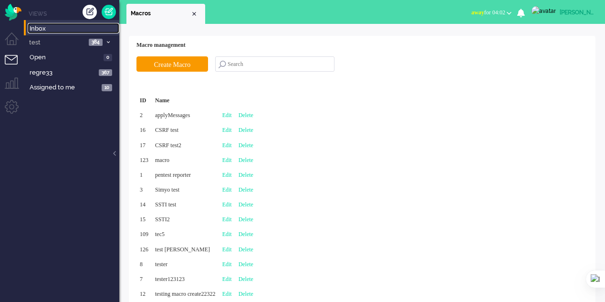
click at [47, 27] on span "Inbox" at bounding box center [75, 28] width 90 height 9
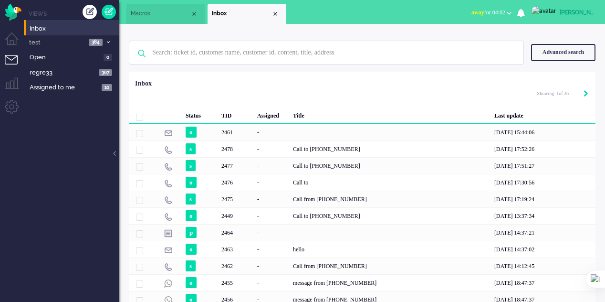
click at [584, 93] on icon "Next" at bounding box center [586, 93] width 5 height 7
type input "2"
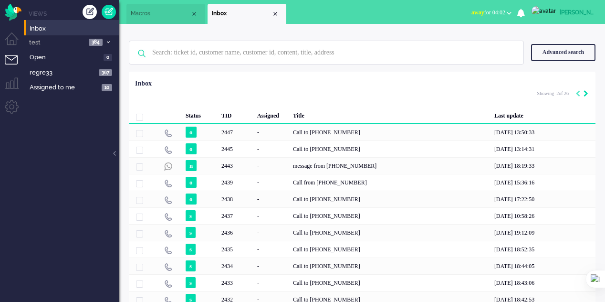
click at [585, 93] on icon "Next" at bounding box center [586, 93] width 5 height 7
type input "3"
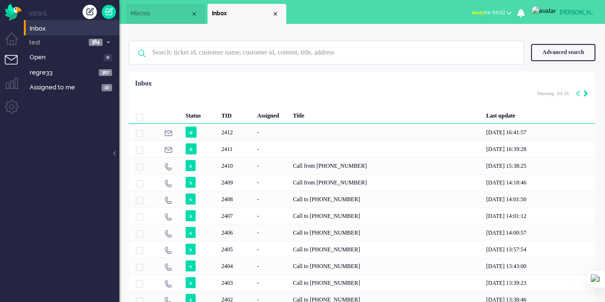
click at [586, 93] on icon "Next" at bounding box center [586, 93] width 5 height 7
type input "4"
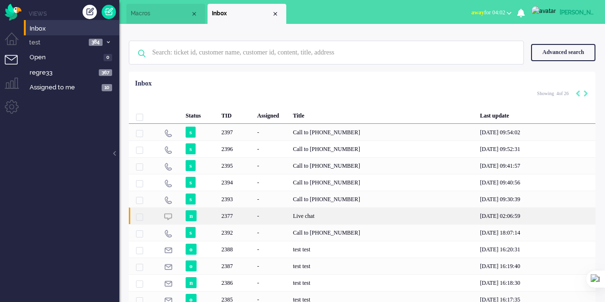
click at [300, 220] on div "Live chat" at bounding box center [383, 215] width 187 height 17
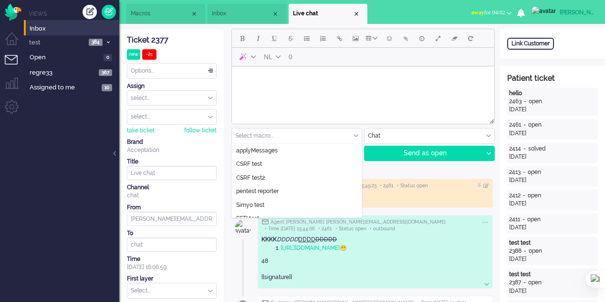
click at [335, 141] on input "text" at bounding box center [297, 135] width 130 height 15
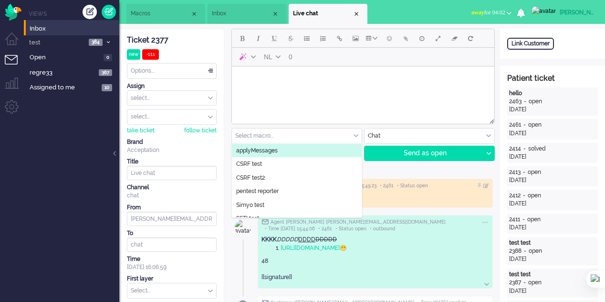
click at [219, 12] on span "Inbox" at bounding box center [242, 14] width 60 height 8
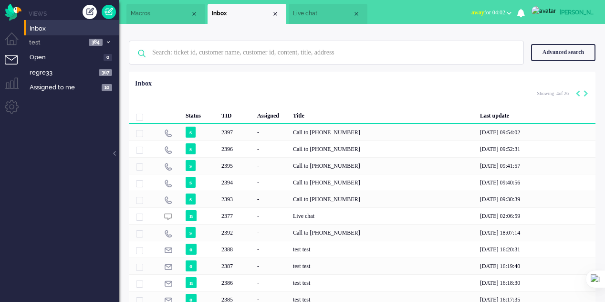
click at [154, 18] on span "Macros" at bounding box center [161, 14] width 60 height 8
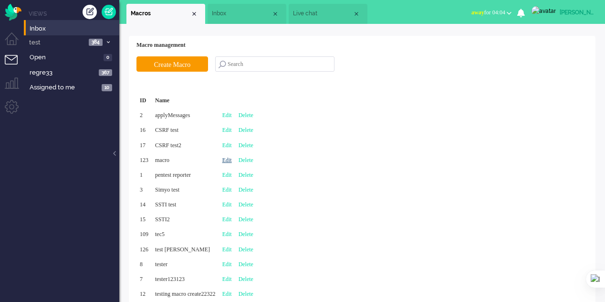
click at [232, 160] on link "Edit" at bounding box center [227, 160] width 10 height 7
type input "macro"
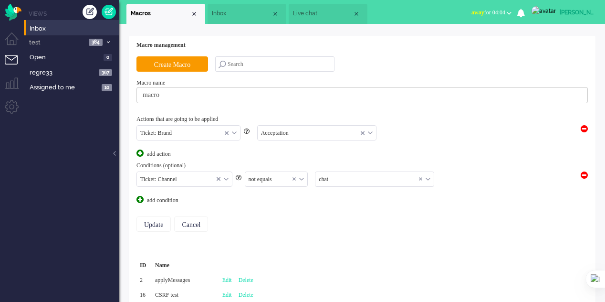
click at [247, 12] on span "Inbox" at bounding box center [242, 14] width 60 height 8
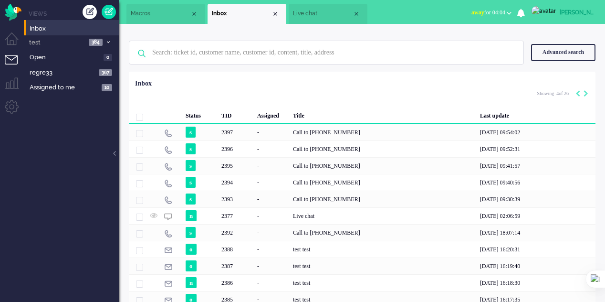
click at [307, 15] on span "Live chat" at bounding box center [323, 14] width 60 height 8
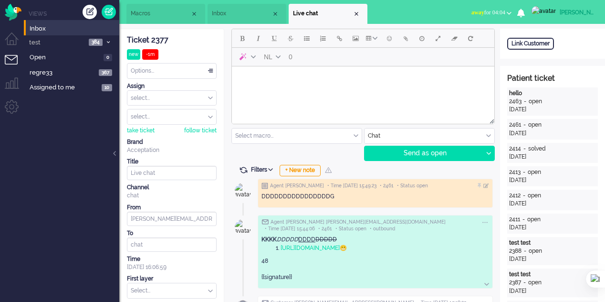
click at [358, 136] on input "text" at bounding box center [297, 135] width 130 height 15
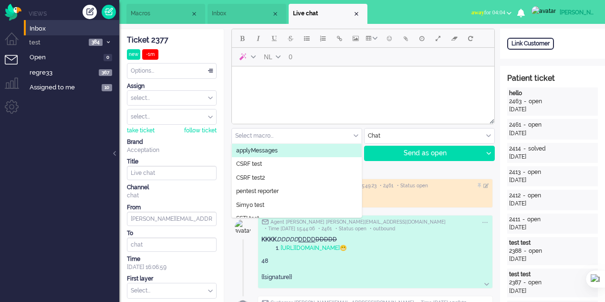
click at [136, 4] on li "Macros" at bounding box center [165, 14] width 79 height 20
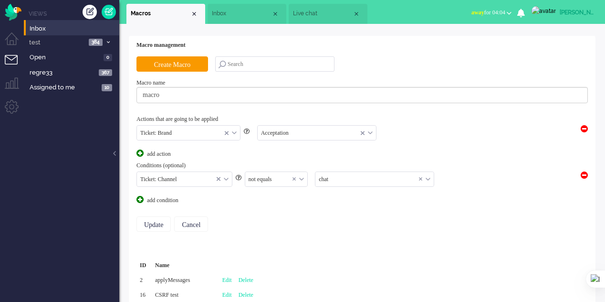
click at [341, 179] on input "text" at bounding box center [374, 179] width 118 height 15
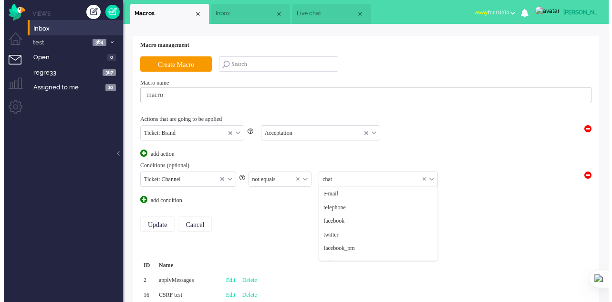
scroll to position [95, 0]
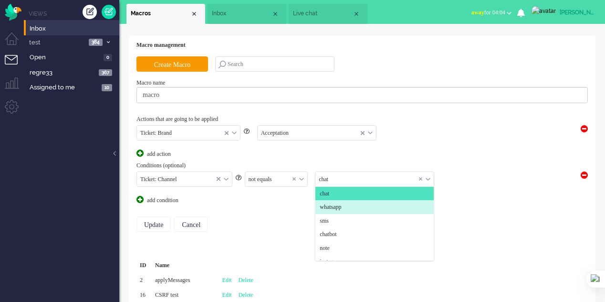
click at [341, 204] on span "whatsapp" at bounding box center [330, 207] width 21 height 8
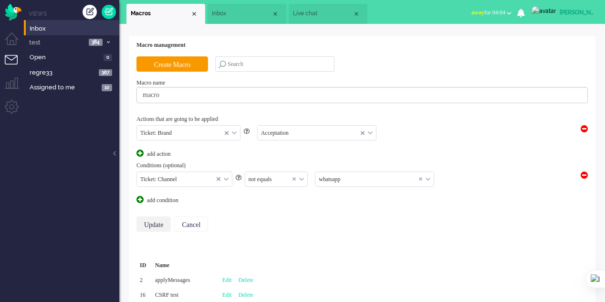
click at [155, 222] on input "Update" at bounding box center [153, 223] width 34 height 15
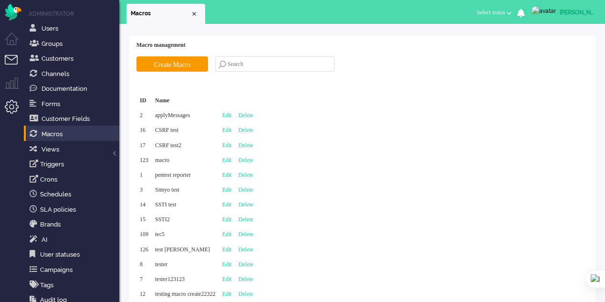
click at [11, 55] on li "Tickets menu" at bounding box center [15, 65] width 21 height 21
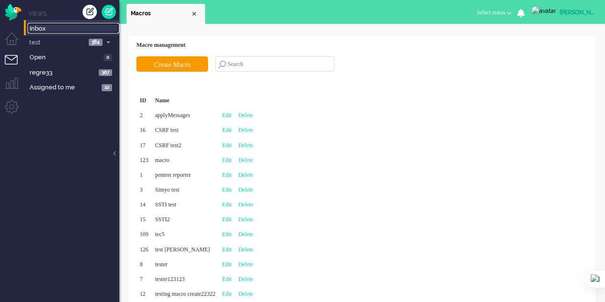
click at [44, 27] on span "Inbox" at bounding box center [75, 28] width 90 height 9
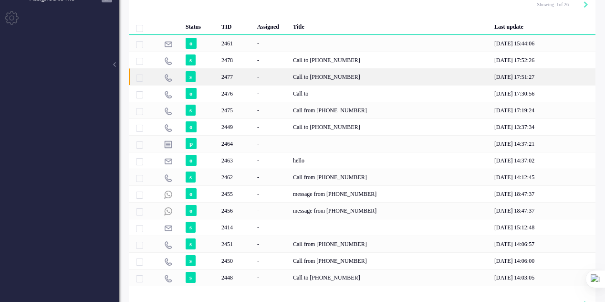
scroll to position [102, 0]
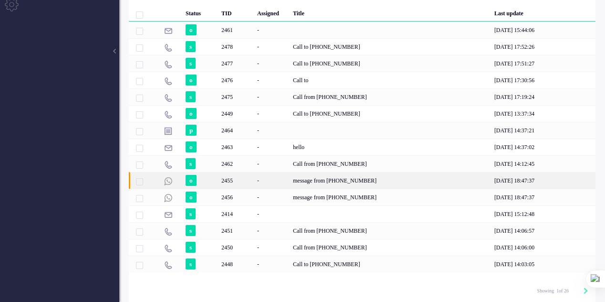
click at [257, 178] on div "-" at bounding box center [272, 180] width 36 height 17
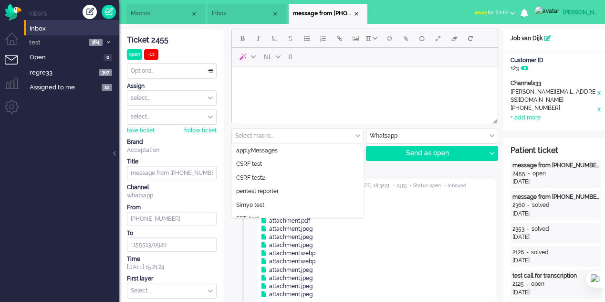
click at [352, 129] on input "text" at bounding box center [298, 135] width 132 height 15
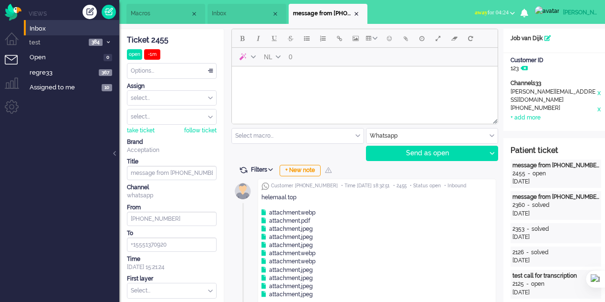
click at [356, 138] on input "text" at bounding box center [298, 135] width 132 height 15
click at [338, 130] on input "text" at bounding box center [298, 135] width 132 height 15
click at [243, 15] on span "Inbox" at bounding box center [242, 14] width 60 height 8
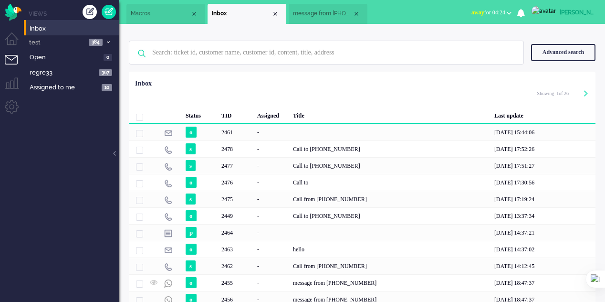
click at [313, 16] on span "message from [PHONE_NUMBER]" at bounding box center [323, 14] width 60 height 8
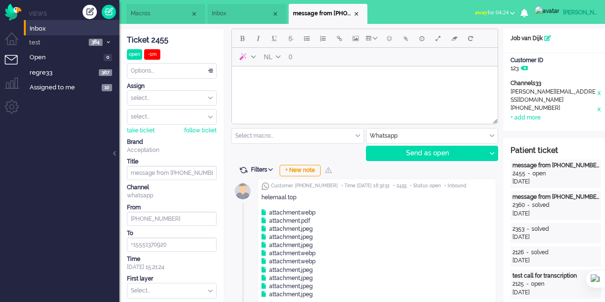
click at [335, 136] on input "text" at bounding box center [298, 135] width 132 height 15
click at [156, 10] on span "Macros" at bounding box center [161, 14] width 60 height 8
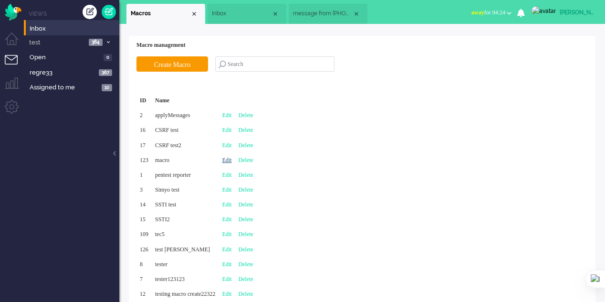
click at [232, 158] on link "Edit" at bounding box center [227, 160] width 10 height 7
type input "macro"
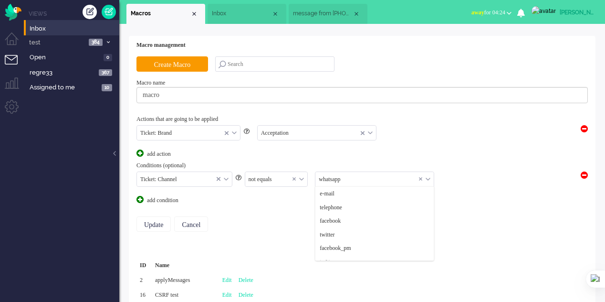
scroll to position [103, 0]
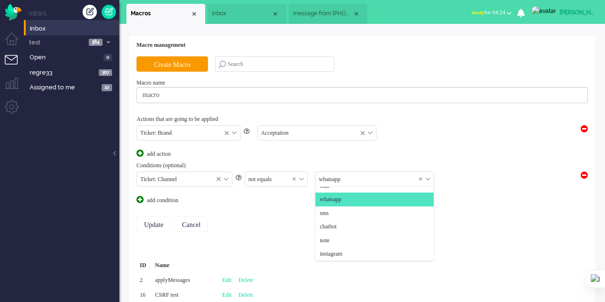
click at [343, 178] on input "text" at bounding box center [374, 179] width 118 height 15
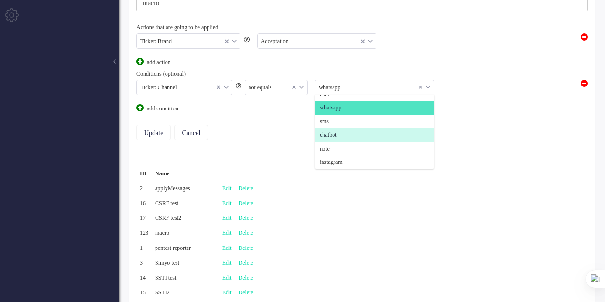
scroll to position [95, 0]
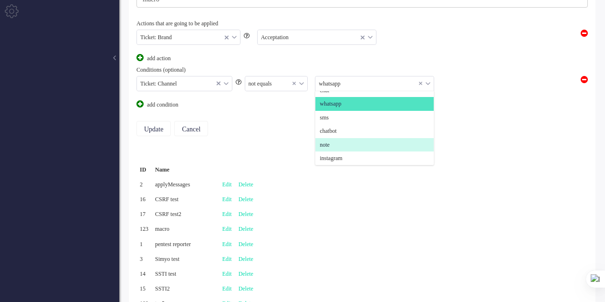
click at [339, 138] on li "note" at bounding box center [374, 145] width 118 height 14
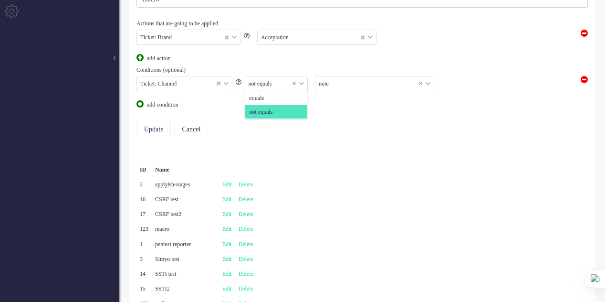
click at [304, 79] on input "text" at bounding box center [276, 83] width 63 height 15
click at [286, 100] on li "equals" at bounding box center [276, 98] width 63 height 14
click at [141, 126] on input "Update" at bounding box center [153, 128] width 34 height 15
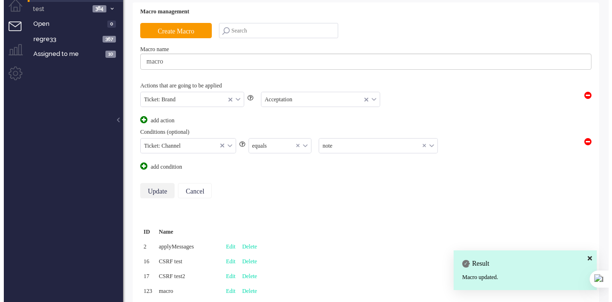
scroll to position [0, 0]
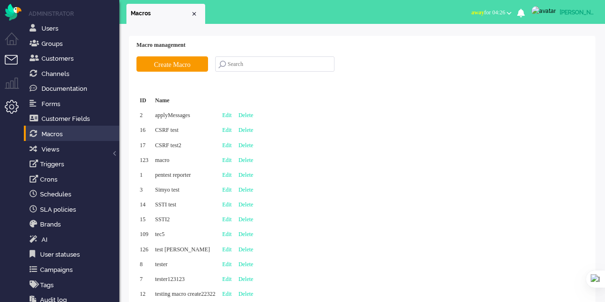
click at [11, 58] on li "Tickets menu" at bounding box center [15, 65] width 21 height 21
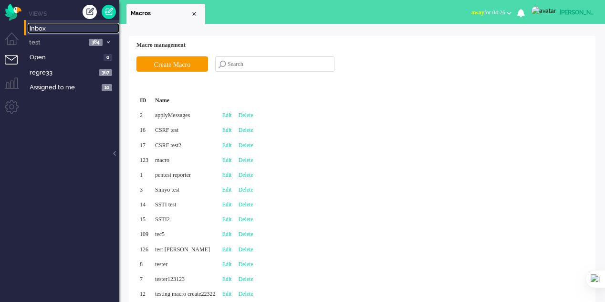
click at [52, 24] on link "Inbox" at bounding box center [74, 28] width 92 height 10
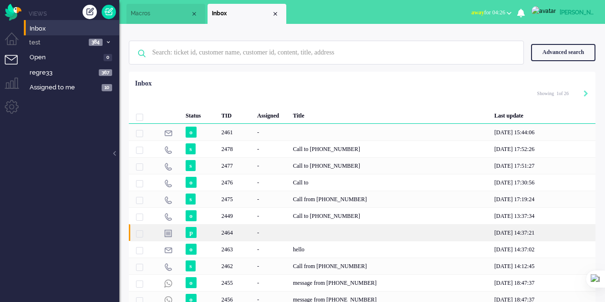
click at [268, 228] on div "-" at bounding box center [272, 232] width 36 height 17
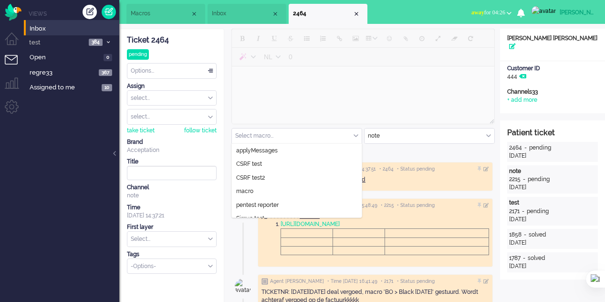
click at [356, 132] on div "Select macro..." at bounding box center [297, 135] width 130 height 15
click at [172, 10] on span "Macros" at bounding box center [161, 14] width 60 height 8
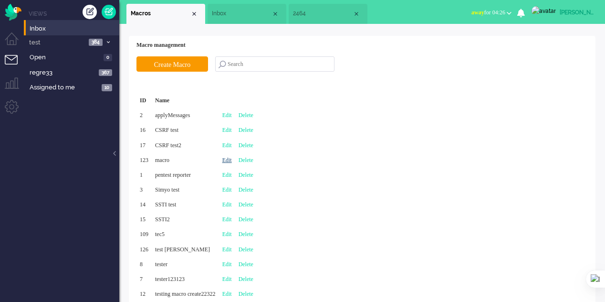
click at [232, 160] on link "Edit" at bounding box center [227, 160] width 10 height 7
type input "macro"
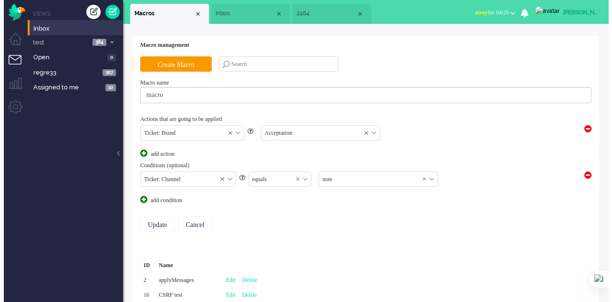
scroll to position [103, 0]
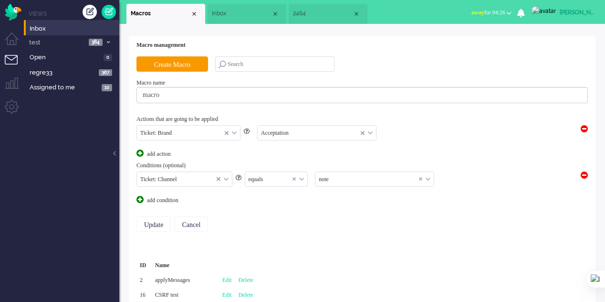
click at [330, 178] on input "text" at bounding box center [374, 179] width 118 height 15
click at [269, 172] on input "text" at bounding box center [276, 179] width 63 height 15
click at [270, 204] on span "not equals" at bounding box center [261, 207] width 23 height 8
click at [153, 219] on input "Update" at bounding box center [153, 223] width 34 height 15
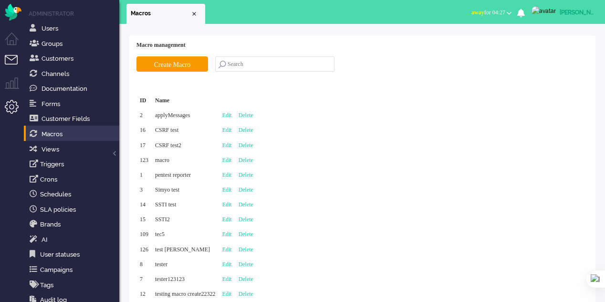
click at [15, 55] on li "Tickets menu" at bounding box center [15, 65] width 21 height 21
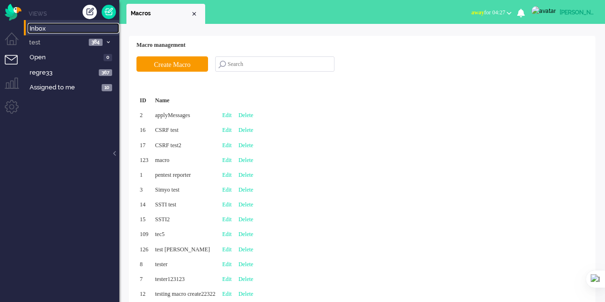
click at [52, 24] on link "Inbox" at bounding box center [74, 28] width 92 height 10
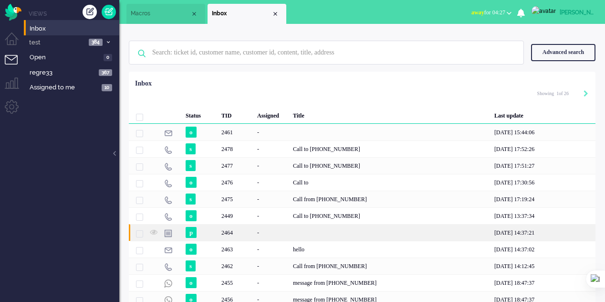
click at [313, 231] on div "2464" at bounding box center [390, 232] width 201 height 17
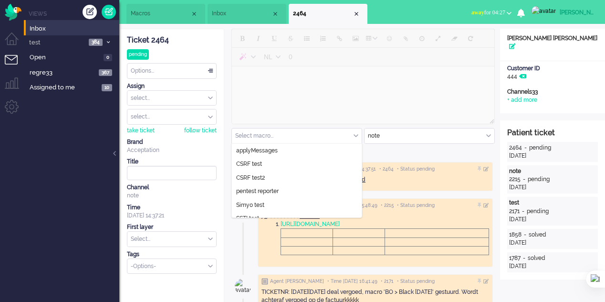
click at [330, 139] on input "text" at bounding box center [297, 135] width 130 height 15
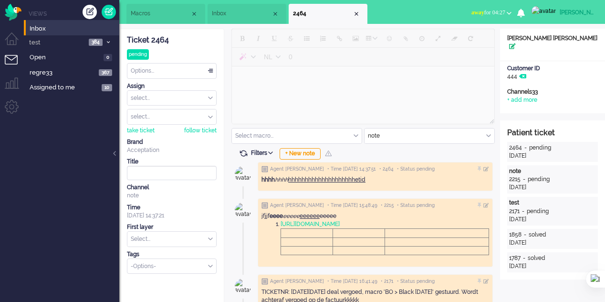
click at [516, 43] on icon at bounding box center [512, 46] width 7 height 6
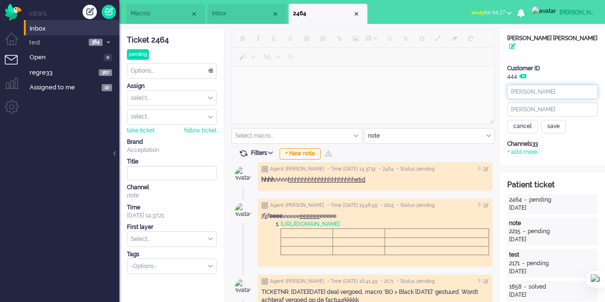
click at [532, 84] on input "[PERSON_NAME]" at bounding box center [552, 91] width 91 height 14
type input "[PERSON_NAME]"
click at [552, 120] on div "save" at bounding box center [553, 126] width 25 height 13
click at [535, 148] on div "+ add more" at bounding box center [522, 152] width 30 height 8
